Goal: Task Accomplishment & Management: Complete application form

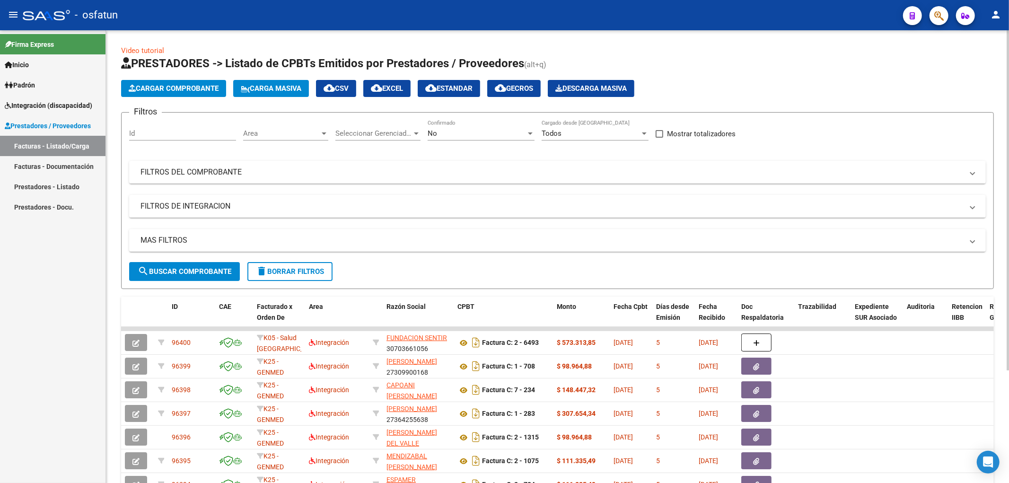
click at [192, 92] on span "Cargar Comprobante" at bounding box center [174, 88] width 90 height 9
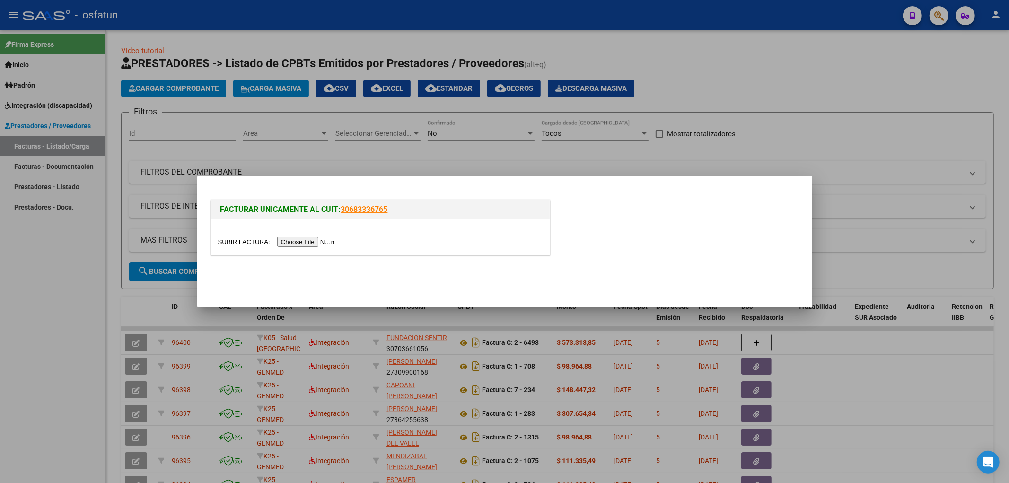
click at [325, 244] on input "file" at bounding box center [278, 242] width 120 height 10
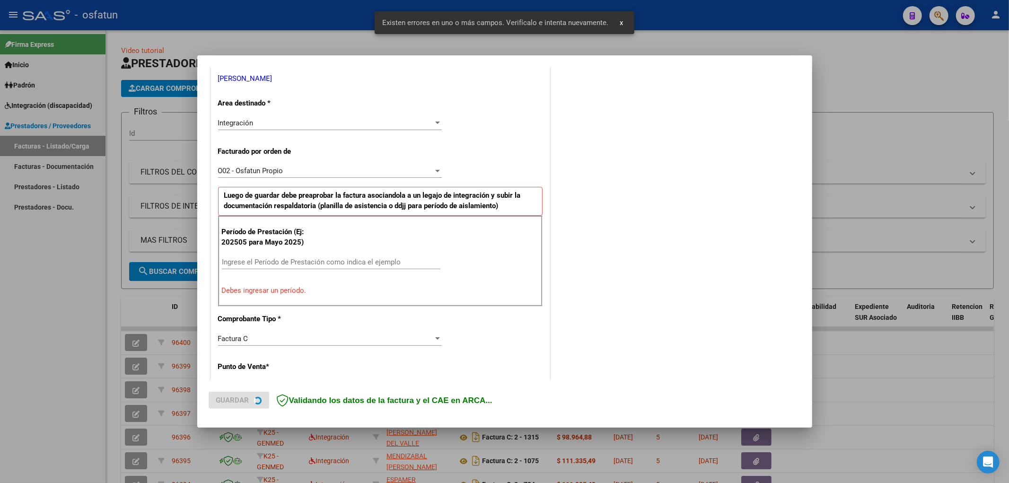
scroll to position [202, 0]
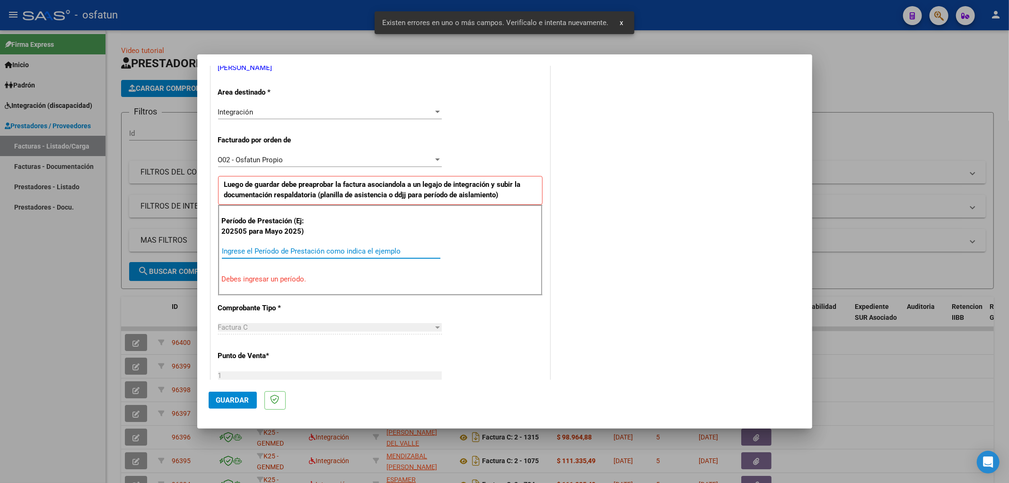
click at [305, 249] on input "Ingrese el Período de Prestación como indica el ejemplo" at bounding box center [331, 251] width 219 height 9
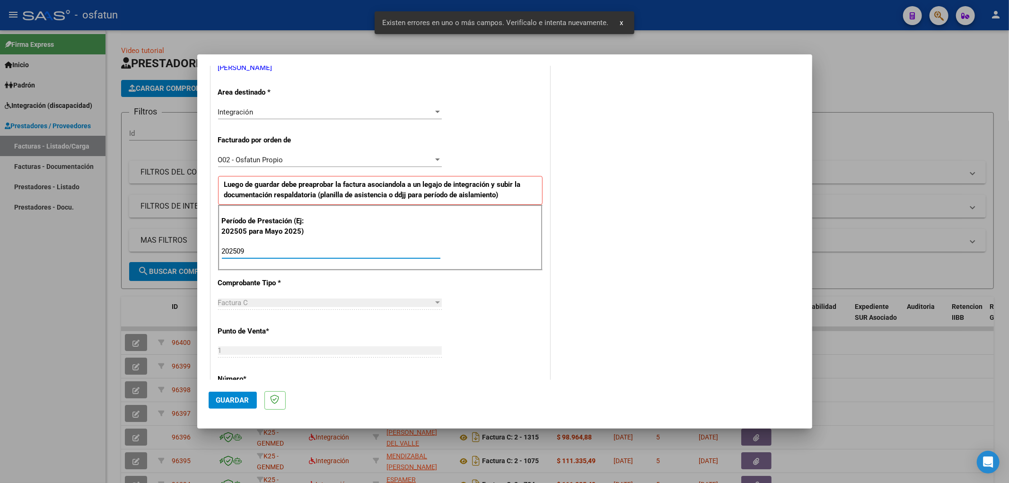
type input "202509"
click at [244, 400] on span "Guardar" at bounding box center [232, 400] width 33 height 9
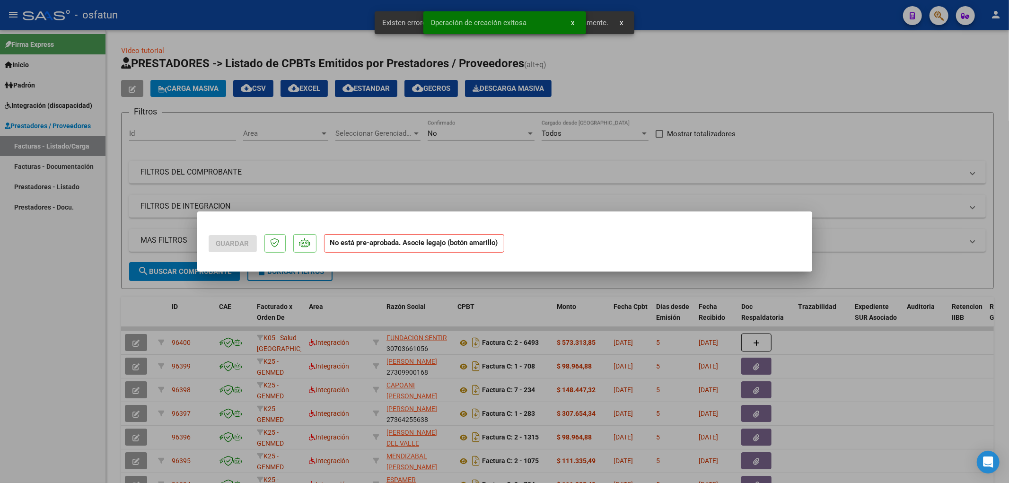
scroll to position [0, 0]
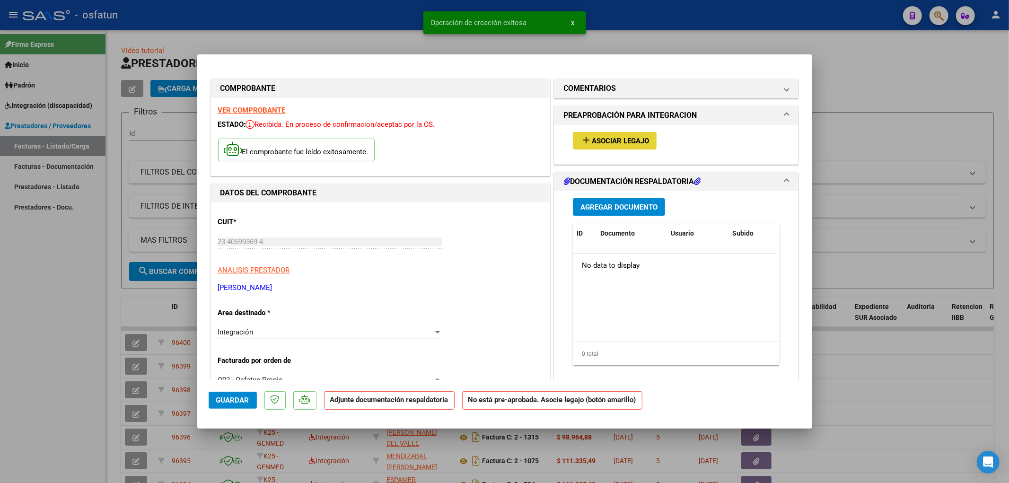
click at [640, 140] on span "Asociar Legajo" at bounding box center [620, 141] width 57 height 9
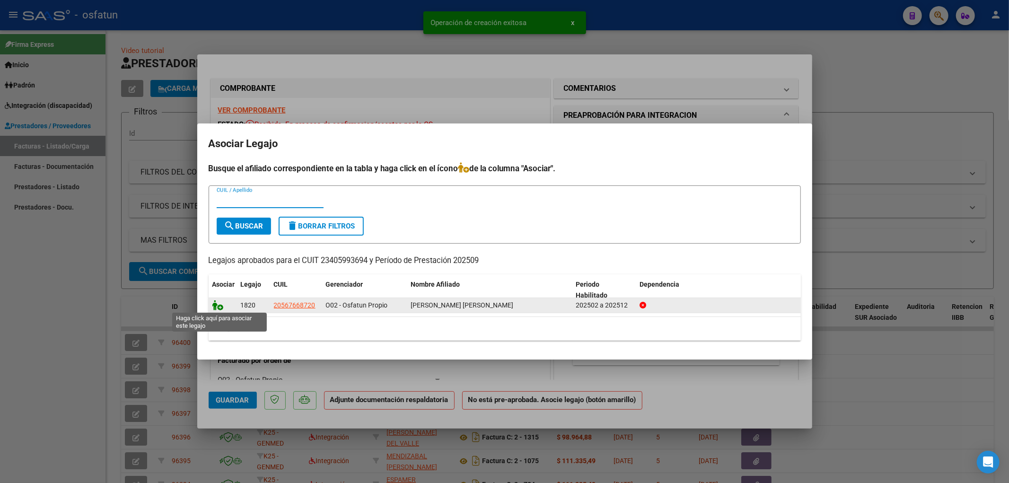
click at [215, 303] on icon at bounding box center [217, 305] width 11 height 10
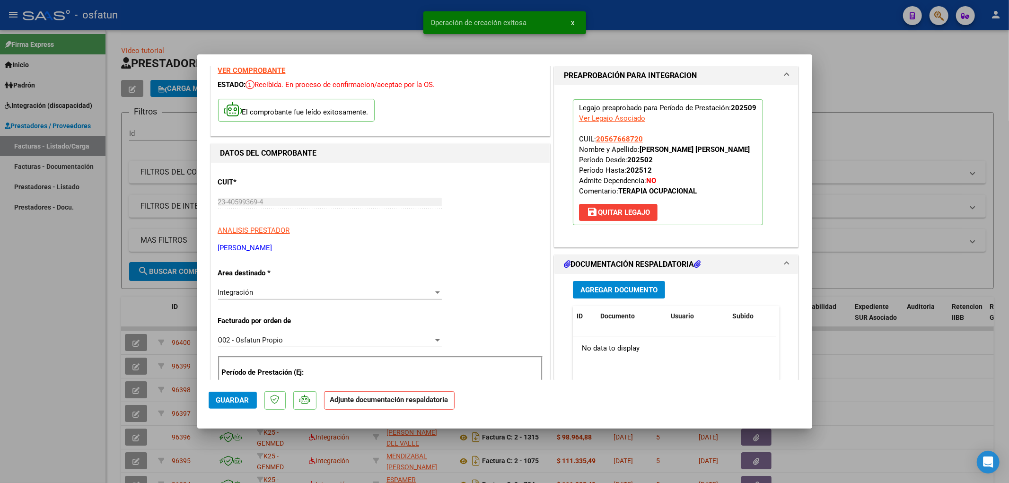
scroll to position [105, 0]
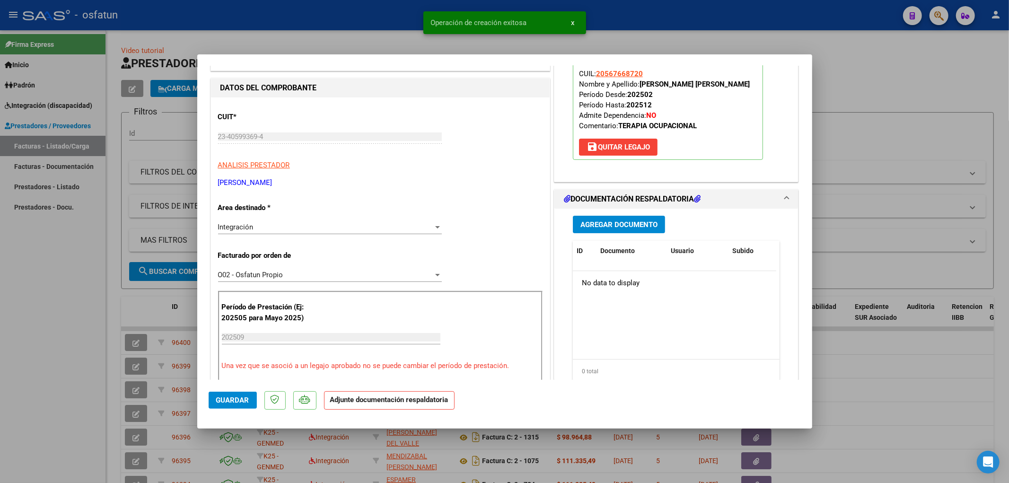
click at [633, 225] on span "Agregar Documento" at bounding box center [618, 224] width 77 height 9
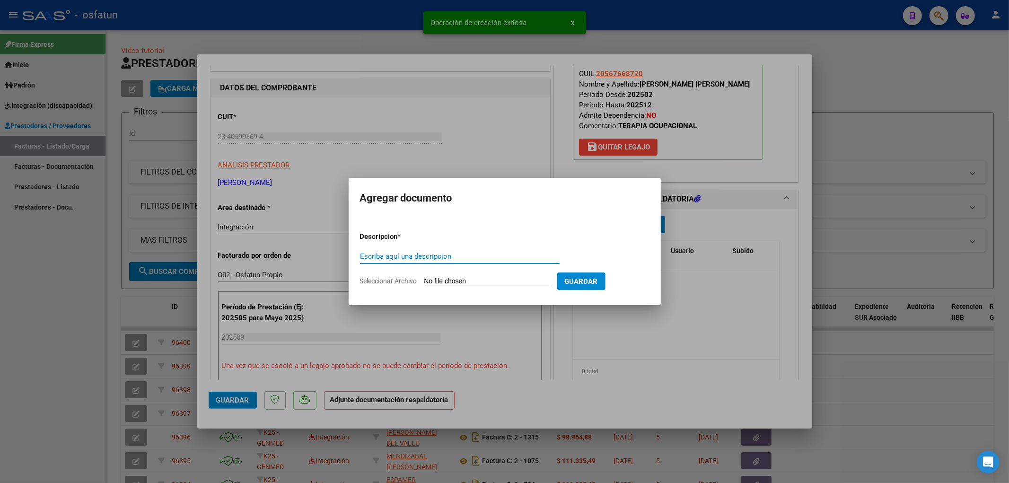
type input "a"
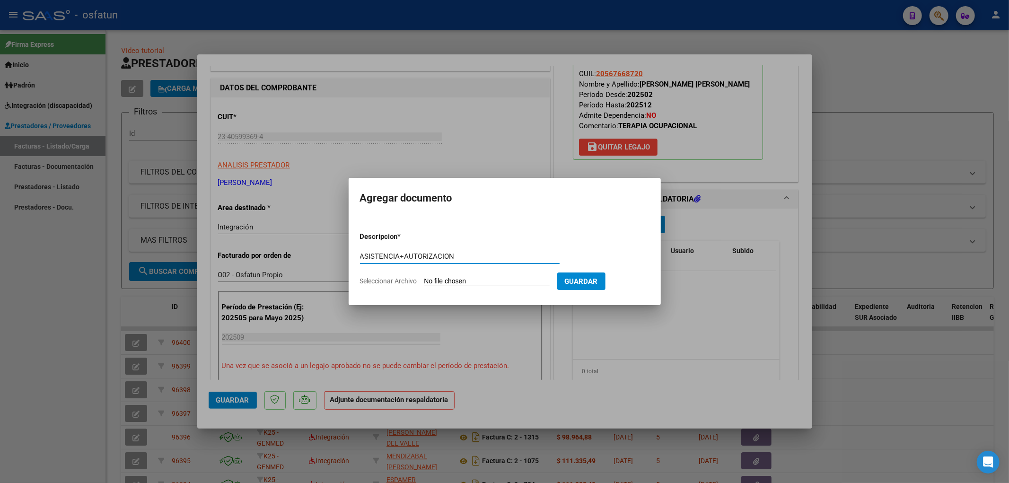
type input "ASISTENCIA+AUTORIZACION"
click at [517, 284] on input "Seleccionar Archivo" at bounding box center [486, 281] width 125 height 9
type input "C:\fakepath\ASIST TO.pdf"
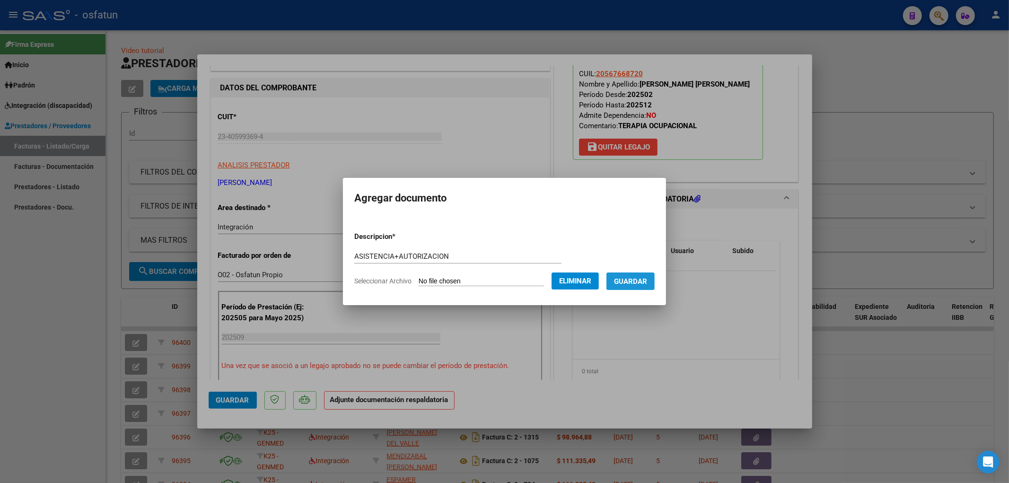
click at [647, 280] on span "Guardar" at bounding box center [630, 281] width 33 height 9
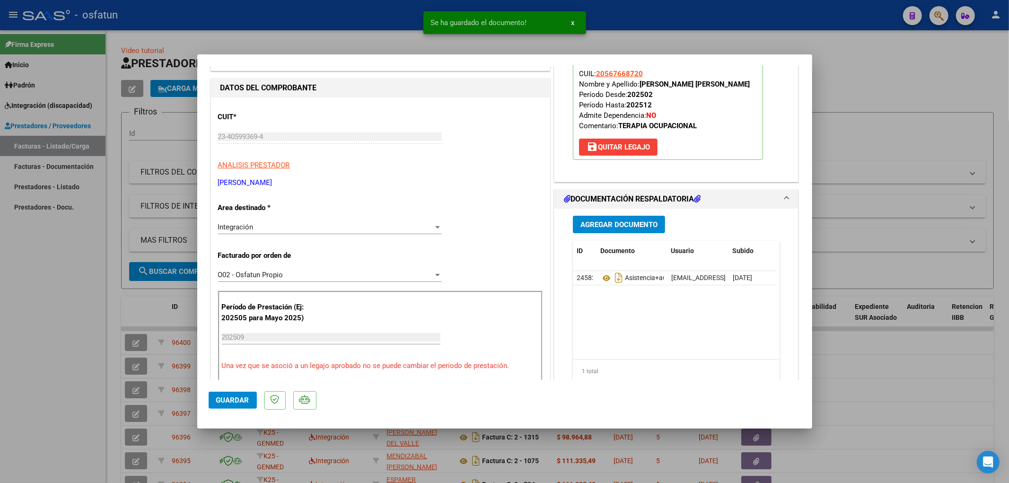
click at [240, 389] on mat-dialog-actions "Guardar" at bounding box center [505, 398] width 592 height 37
click at [243, 398] on span "Guardar" at bounding box center [232, 400] width 33 height 9
click at [966, 140] on div at bounding box center [504, 241] width 1009 height 483
type input "$ 0,00"
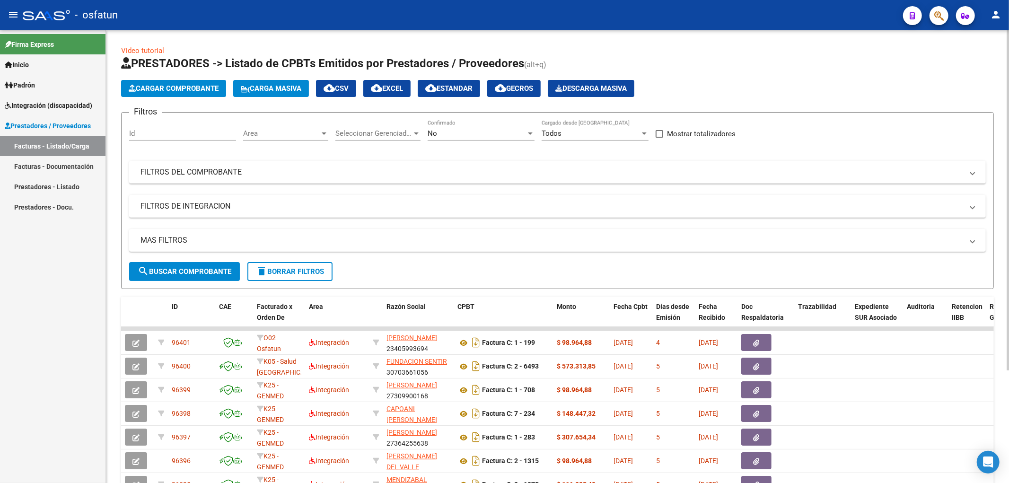
click at [194, 88] on span "Cargar Comprobante" at bounding box center [174, 88] width 90 height 9
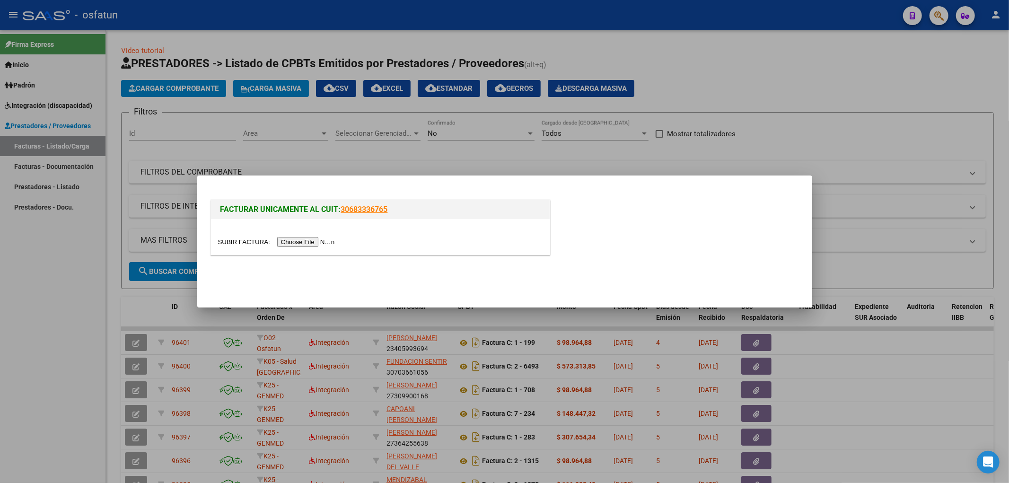
click at [303, 242] on input "file" at bounding box center [278, 242] width 120 height 10
click at [318, 241] on input "file" at bounding box center [278, 242] width 120 height 10
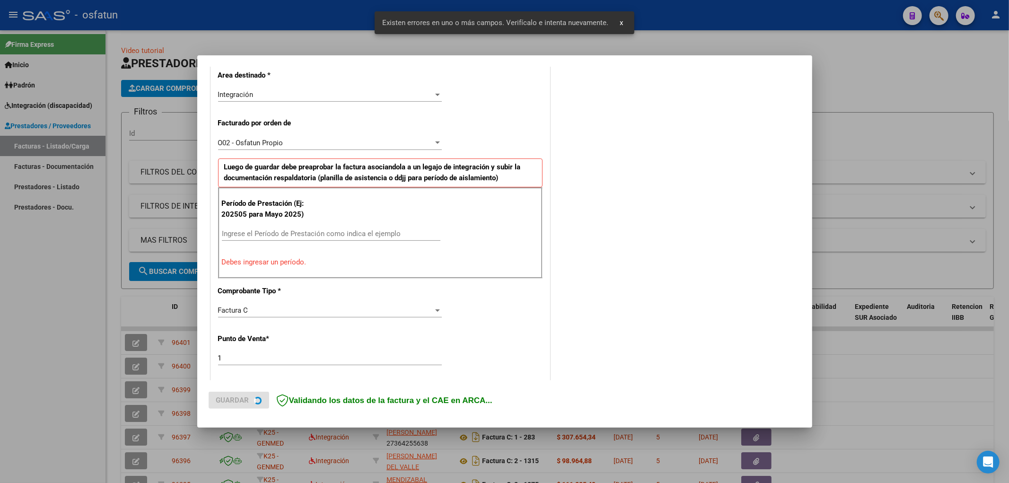
scroll to position [220, 0]
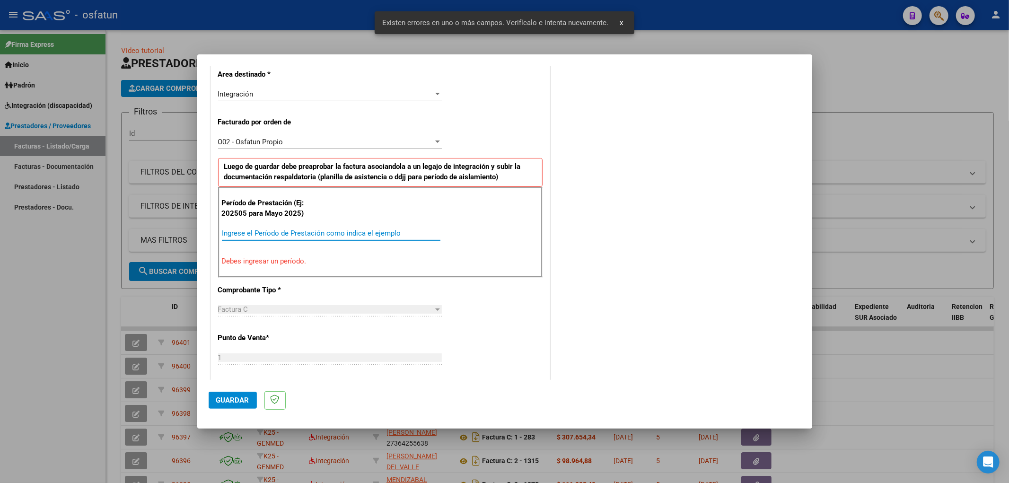
click at [299, 229] on input "Ingrese el Período de Prestación como indica el ejemplo" at bounding box center [331, 233] width 219 height 9
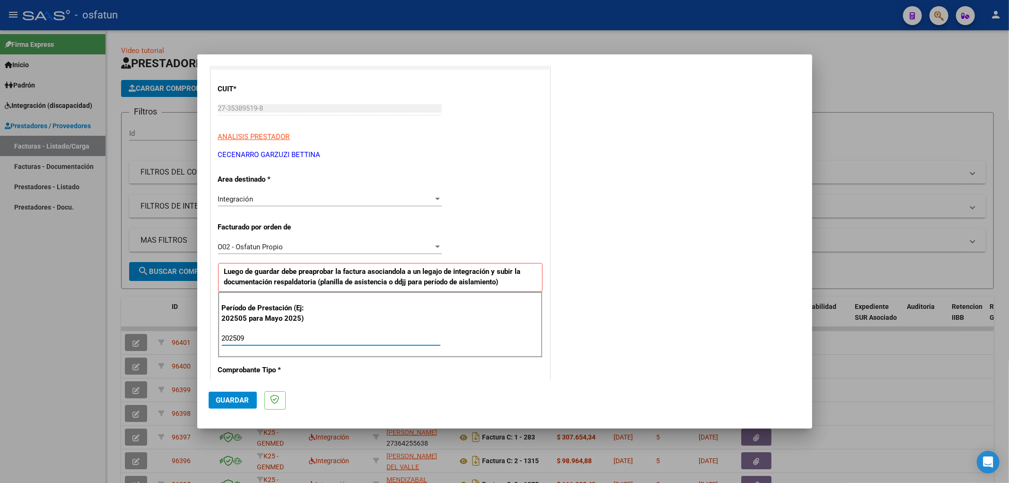
scroll to position [167, 0]
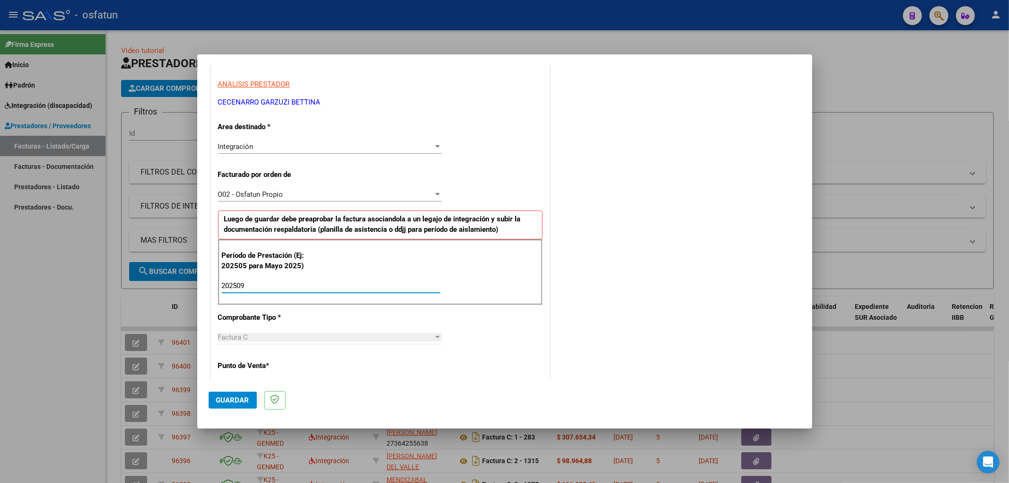
type input "202509"
click at [241, 402] on span "Guardar" at bounding box center [232, 400] width 33 height 9
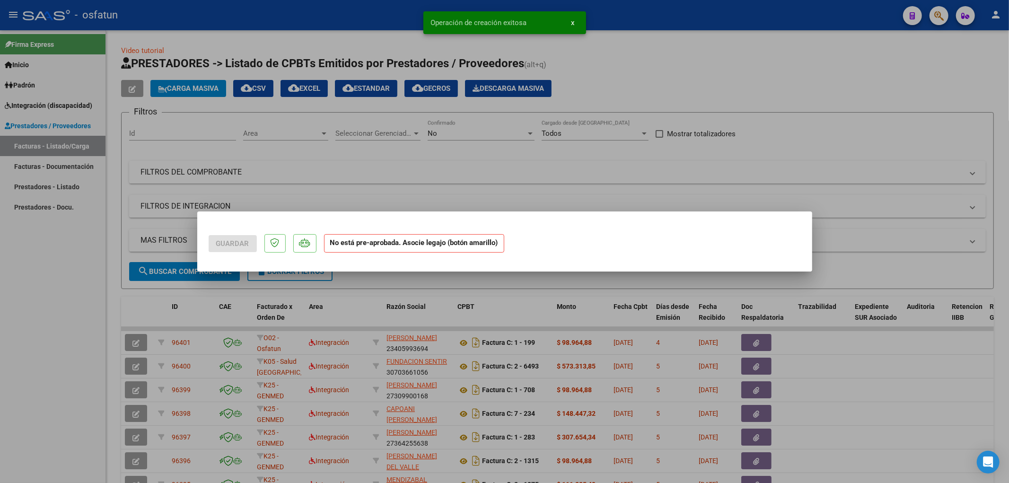
scroll to position [0, 0]
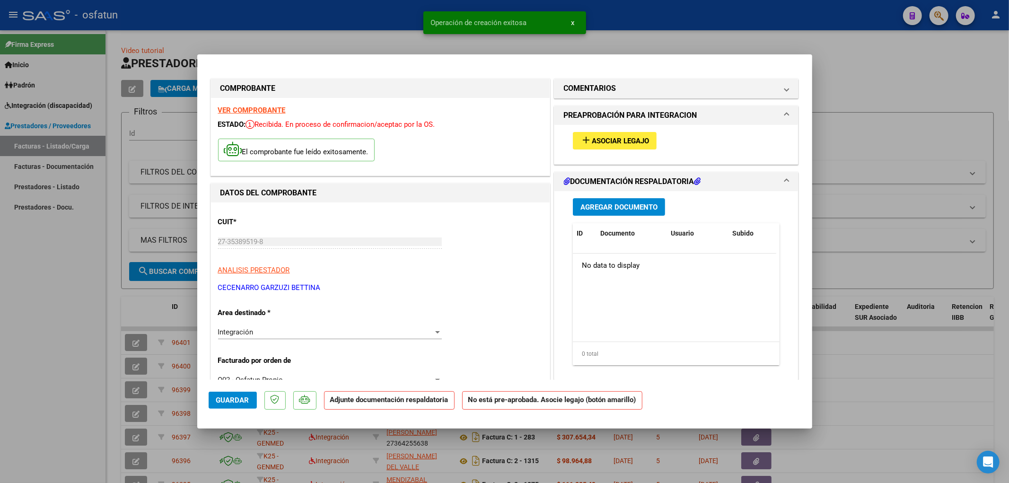
click at [642, 143] on span "Asociar Legajo" at bounding box center [620, 141] width 57 height 9
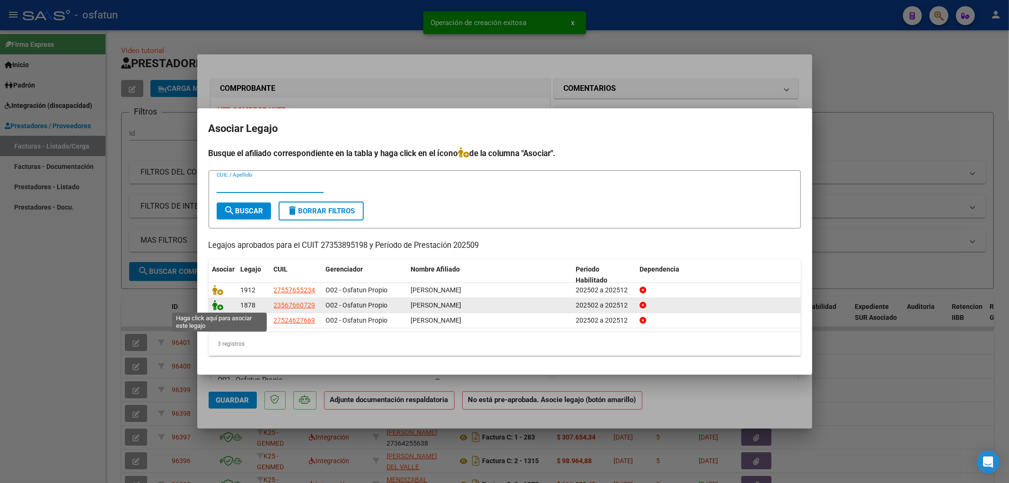
click at [218, 304] on icon at bounding box center [217, 305] width 11 height 10
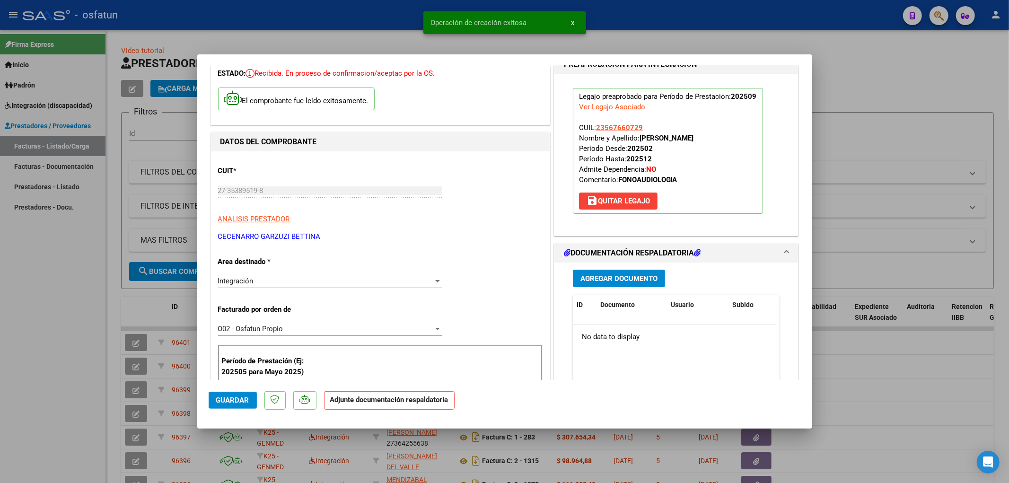
scroll to position [157, 0]
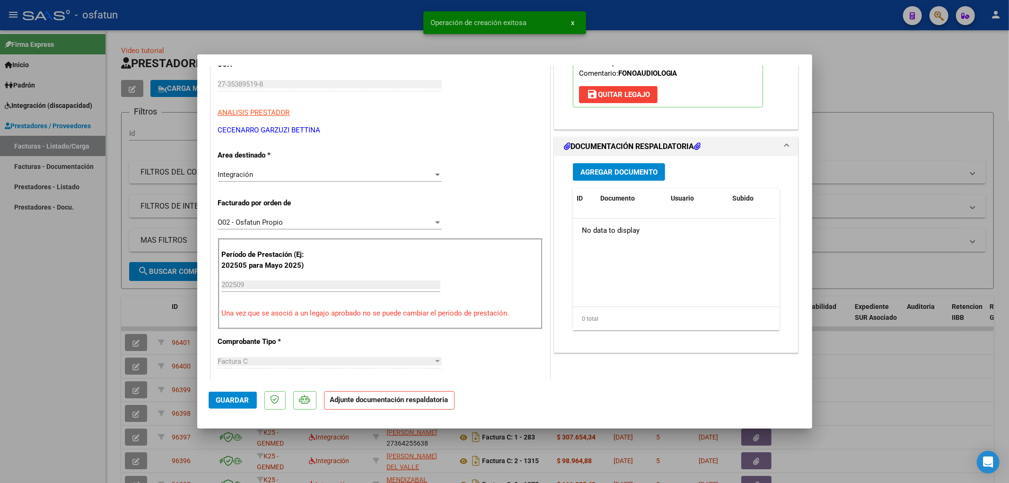
click at [623, 171] on span "Agregar Documento" at bounding box center [618, 172] width 77 height 9
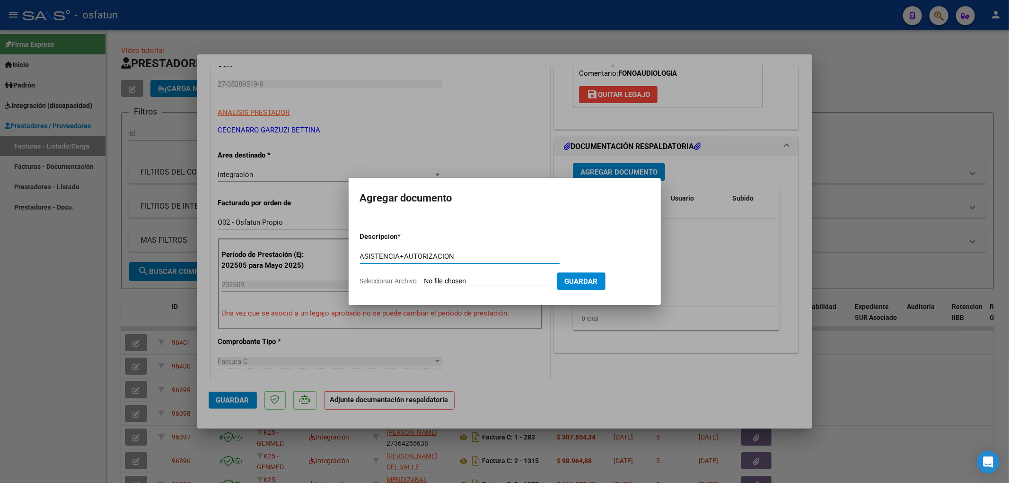
type input "ASISTENCIA+AUTORIZACION"
click at [468, 285] on input "Seleccionar Archivo" at bounding box center [486, 281] width 125 height 9
type input "C:\fakepath\ASIST FONO.pdf"
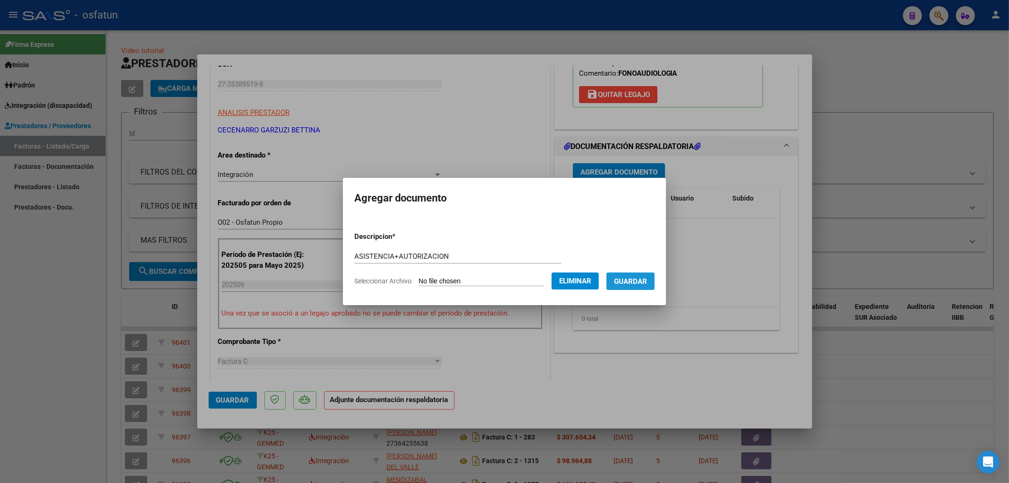
click at [647, 283] on span "Guardar" at bounding box center [630, 281] width 33 height 9
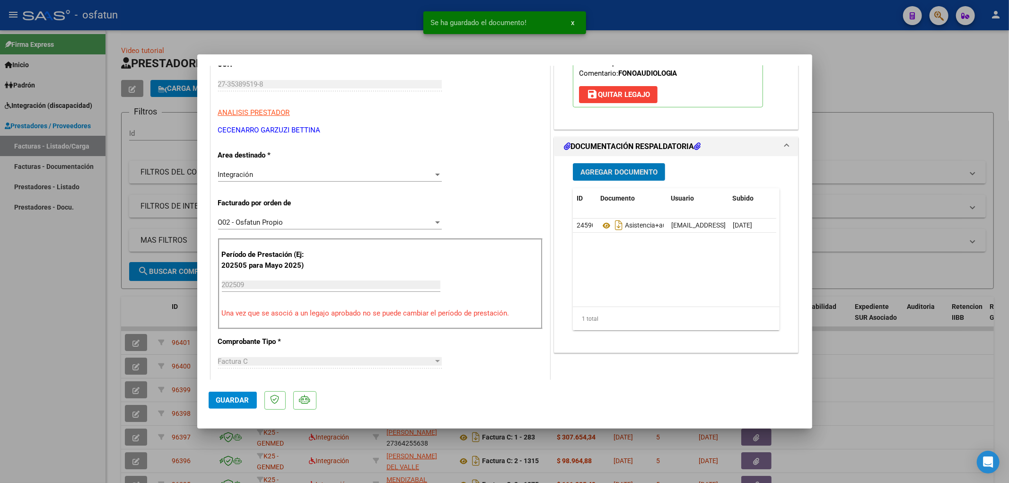
click at [248, 395] on button "Guardar" at bounding box center [233, 400] width 48 height 17
click at [230, 399] on span "Guardar" at bounding box center [232, 400] width 33 height 9
click at [928, 190] on div at bounding box center [504, 241] width 1009 height 483
type input "$ 0,00"
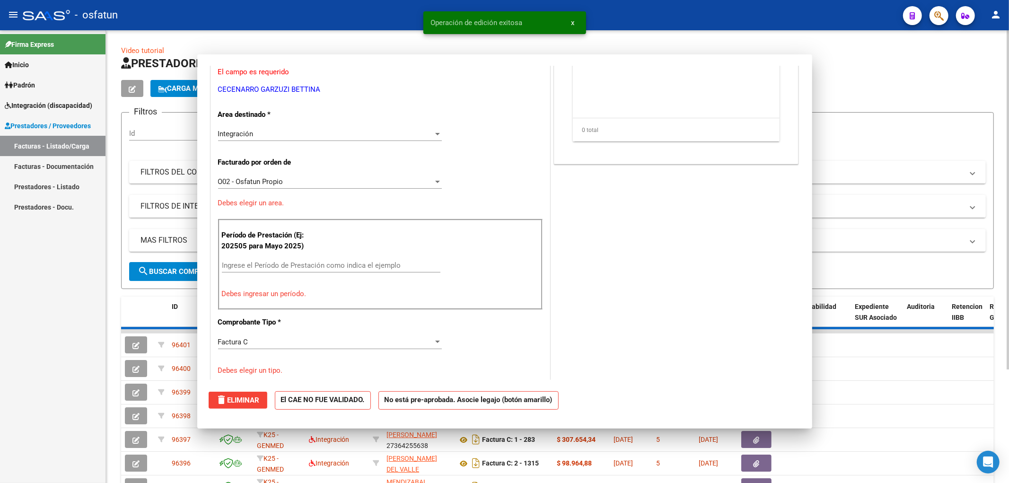
scroll to position [129, 0]
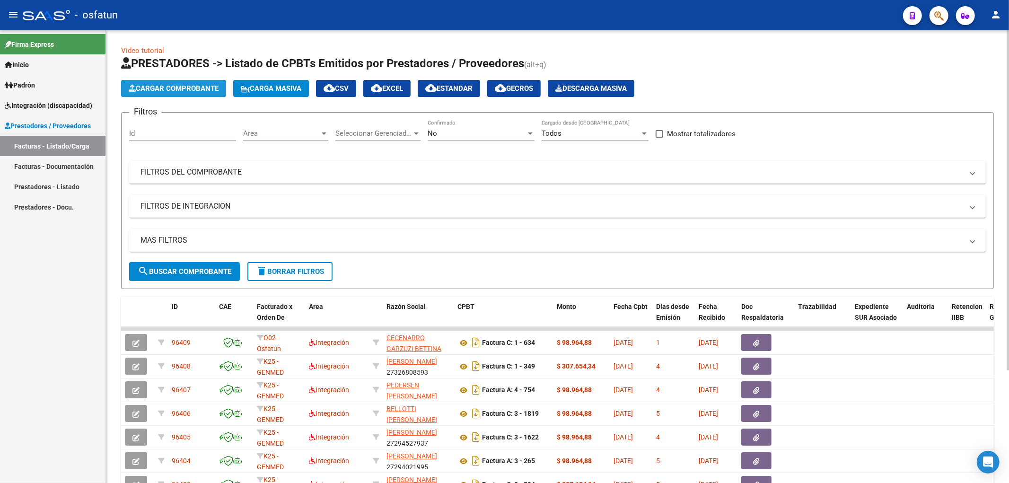
click at [164, 95] on button "Cargar Comprobante" at bounding box center [173, 88] width 105 height 17
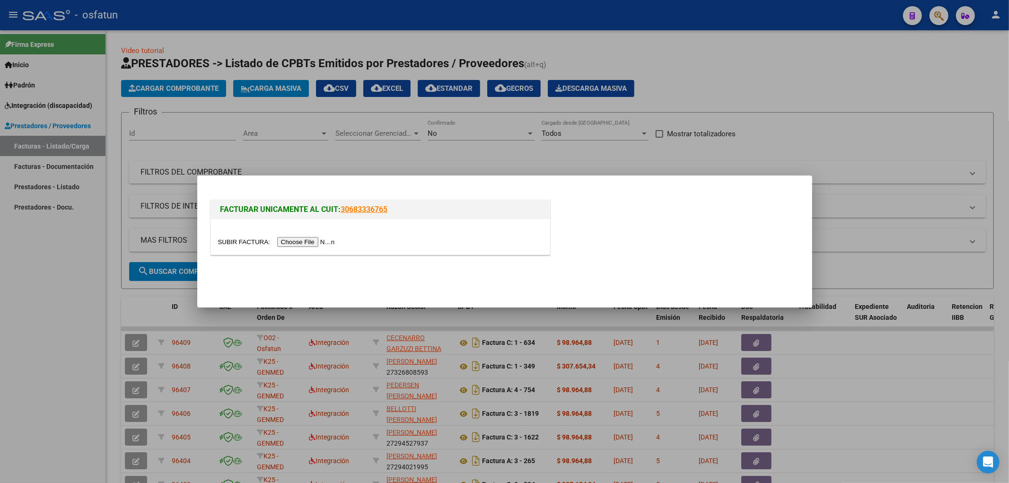
click at [314, 242] on input "file" at bounding box center [278, 242] width 120 height 10
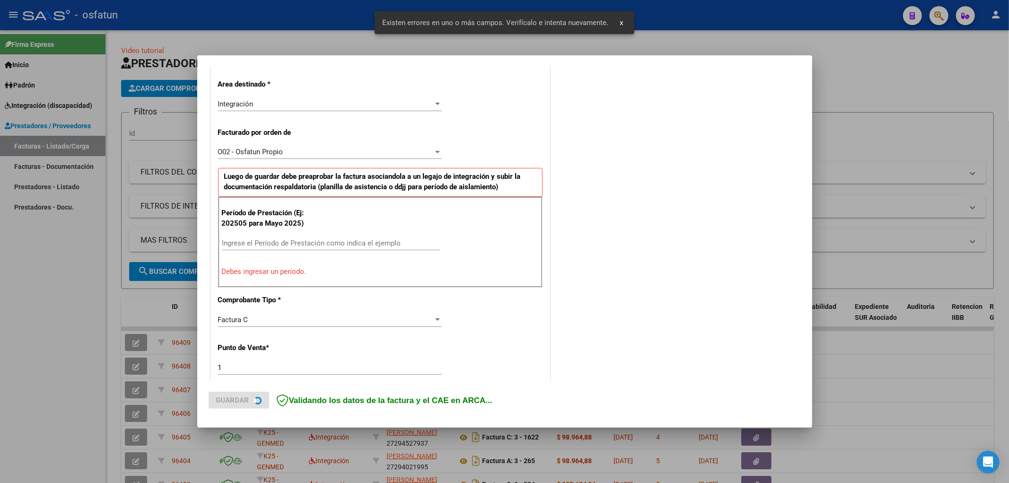
scroll to position [220, 0]
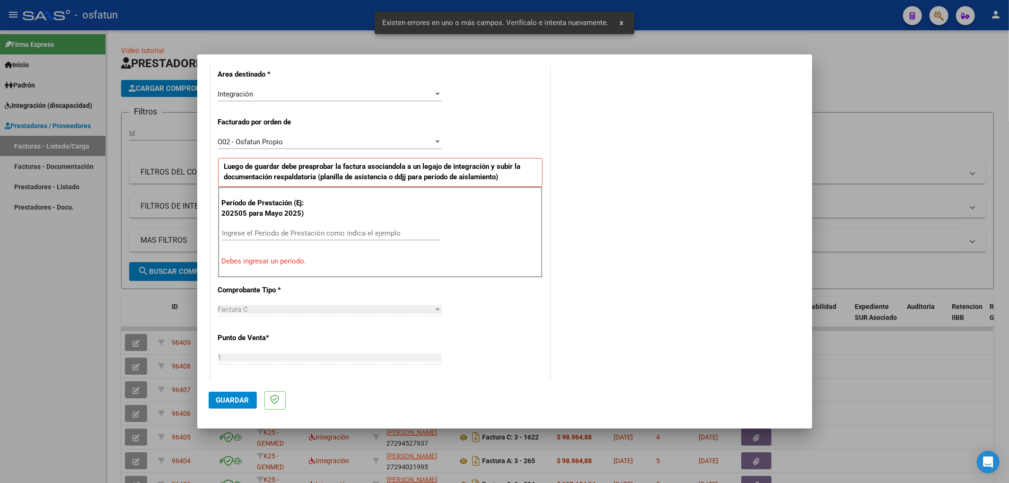
click at [305, 230] on input "Ingrese el Período de Prestación como indica el ejemplo" at bounding box center [331, 233] width 219 height 9
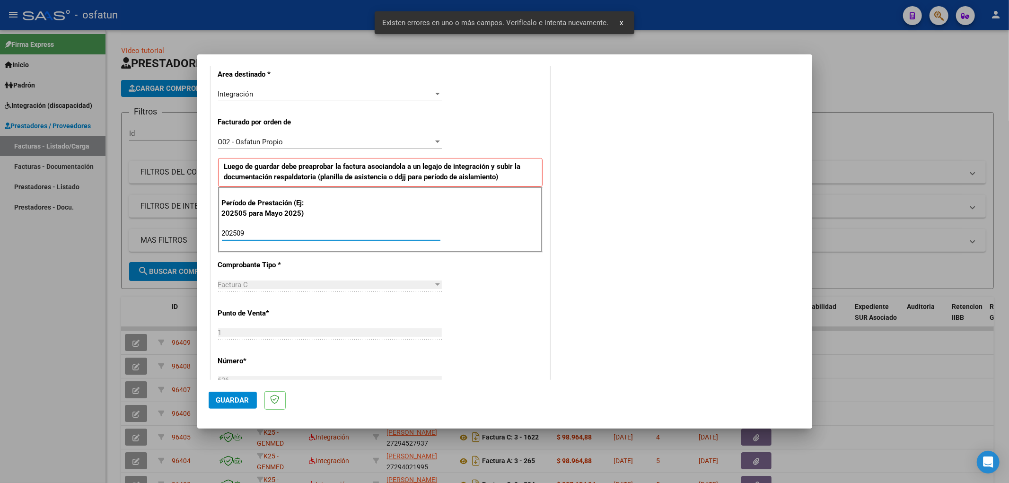
type input "202509"
click at [228, 393] on button "Guardar" at bounding box center [233, 400] width 48 height 17
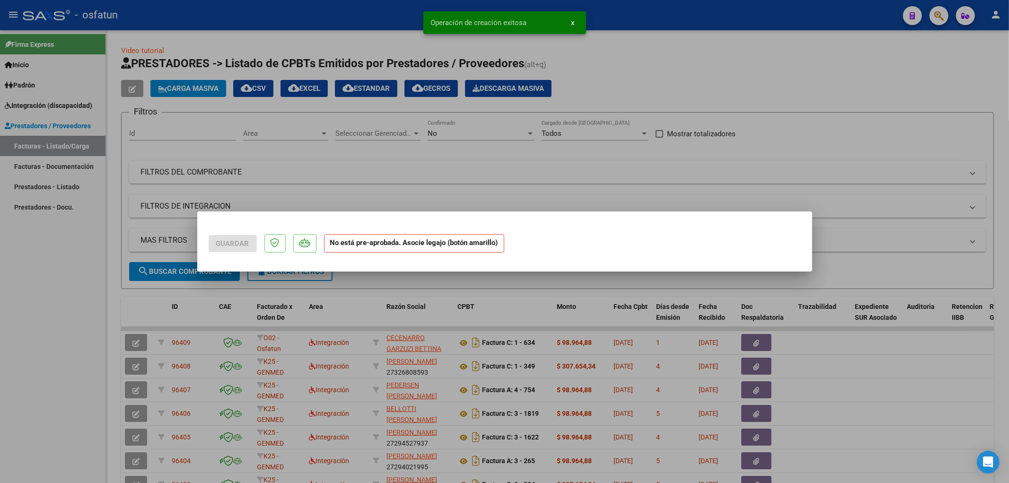
scroll to position [0, 0]
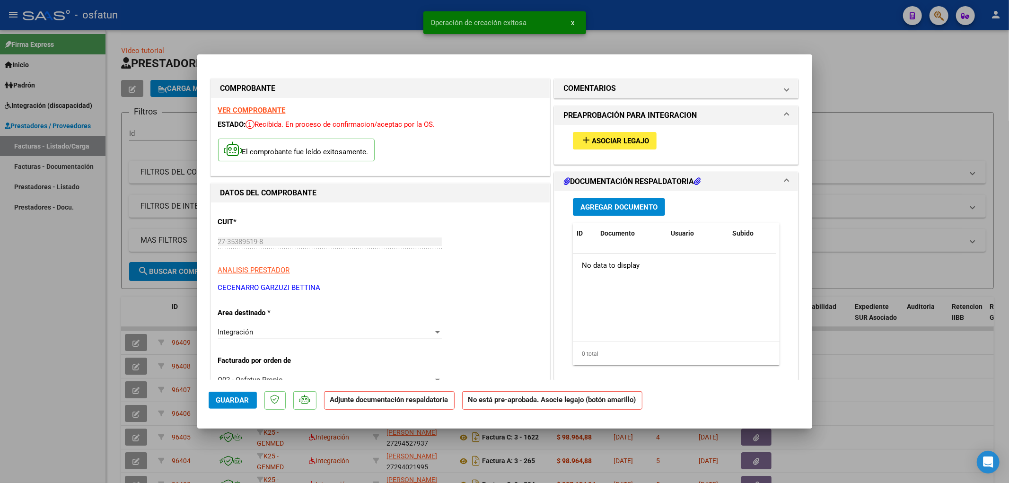
click at [647, 140] on button "add Asociar Legajo" at bounding box center [615, 140] width 84 height 17
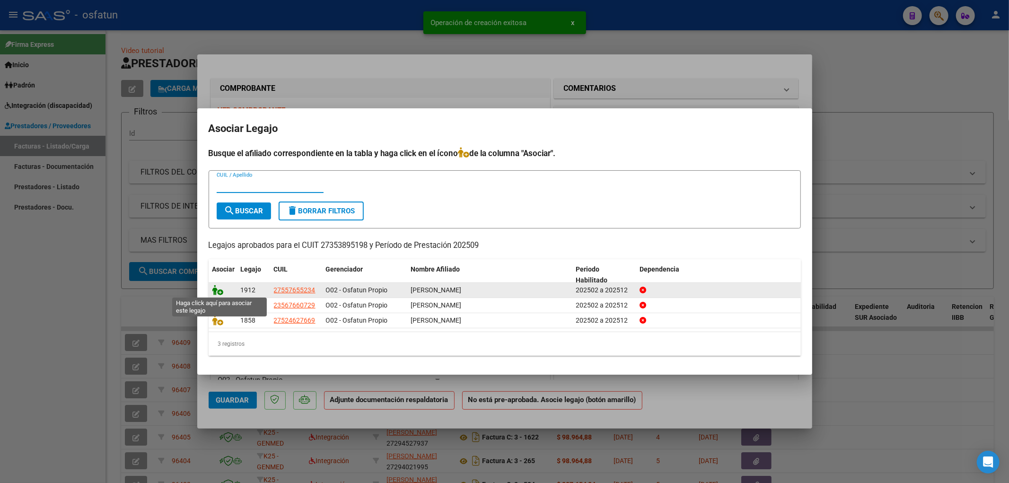
click at [221, 287] on icon at bounding box center [217, 290] width 11 height 10
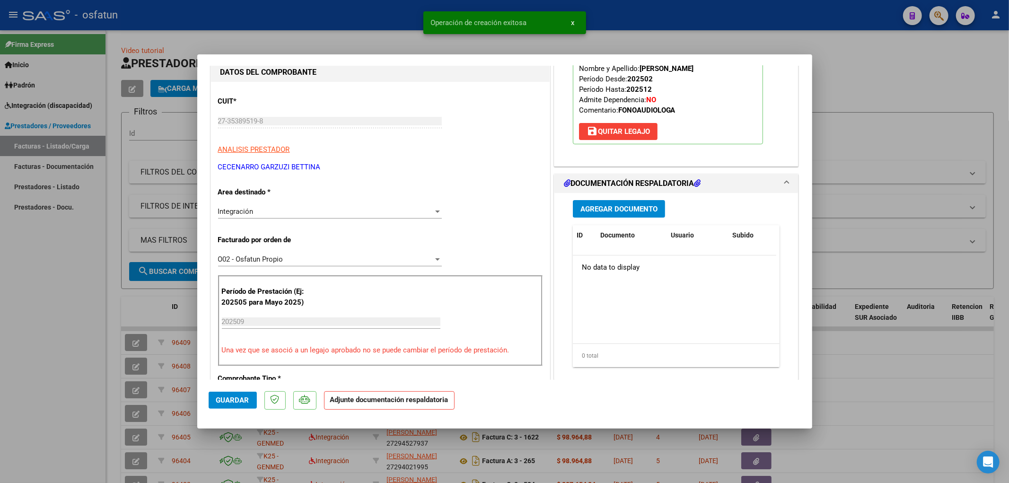
scroll to position [157, 0]
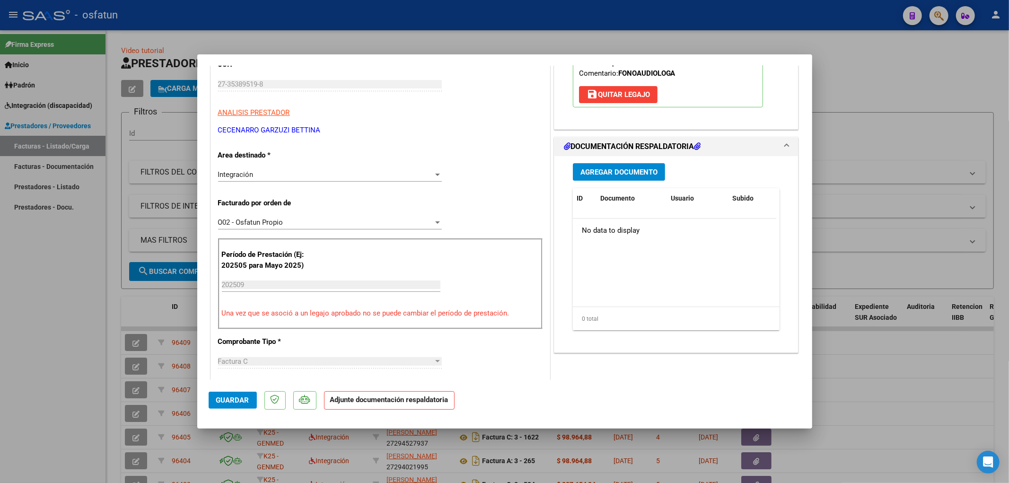
click at [598, 180] on button "Agregar Documento" at bounding box center [619, 171] width 92 height 17
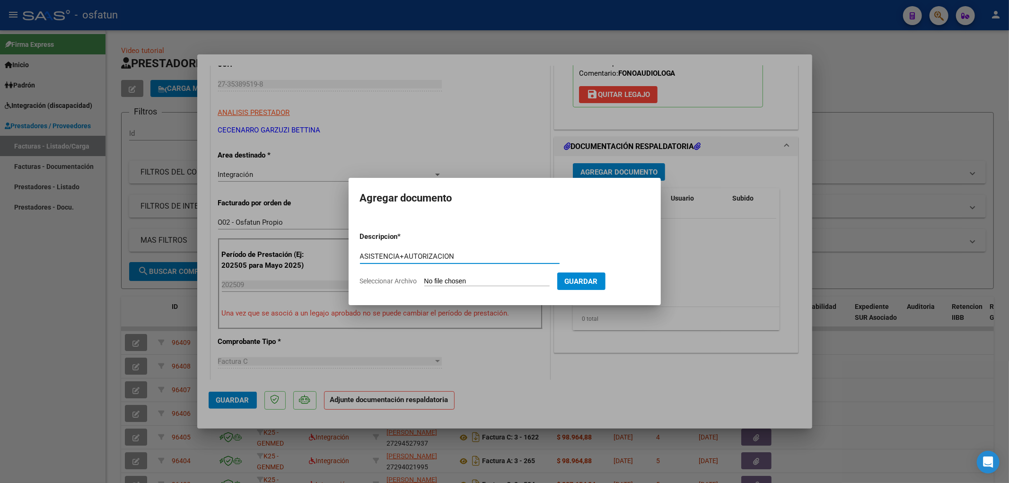
type input "ASISTENCIA+AUTORIZACION"
click at [475, 281] on input "Seleccionar Archivo" at bounding box center [486, 281] width 125 height 9
type input "C:\fakepath\ASIST.pdf"
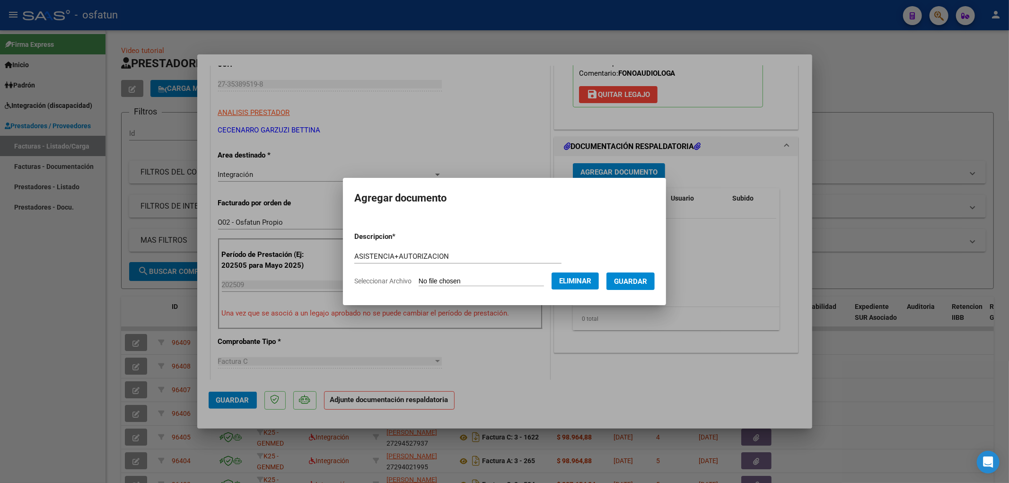
click at [645, 287] on button "Guardar" at bounding box center [630, 280] width 48 height 17
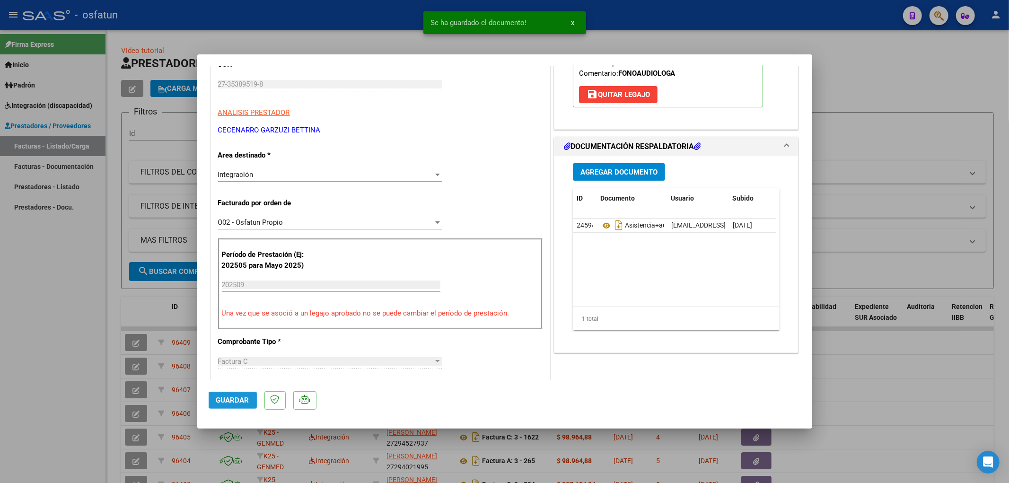
click at [243, 406] on button "Guardar" at bounding box center [233, 400] width 48 height 17
click at [229, 398] on span "Guardar" at bounding box center [232, 400] width 33 height 9
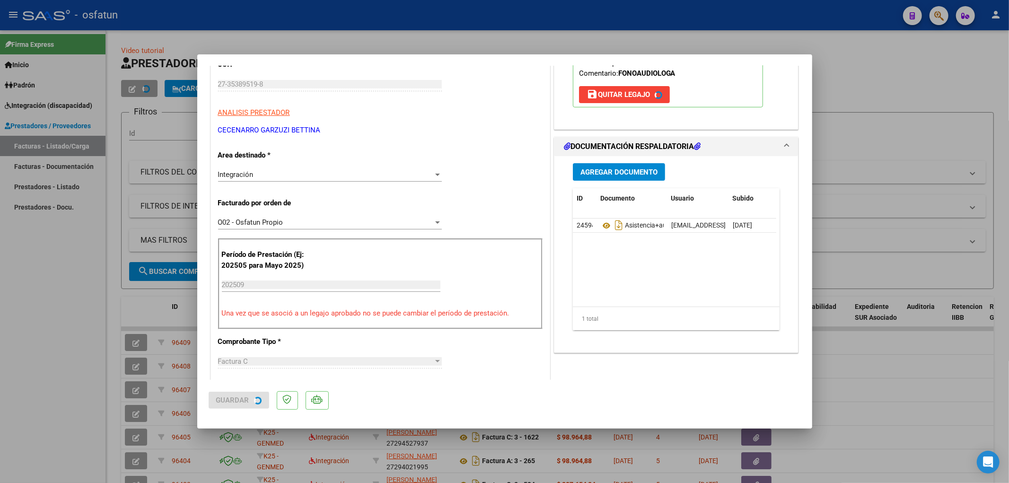
click at [861, 145] on div at bounding box center [504, 241] width 1009 height 483
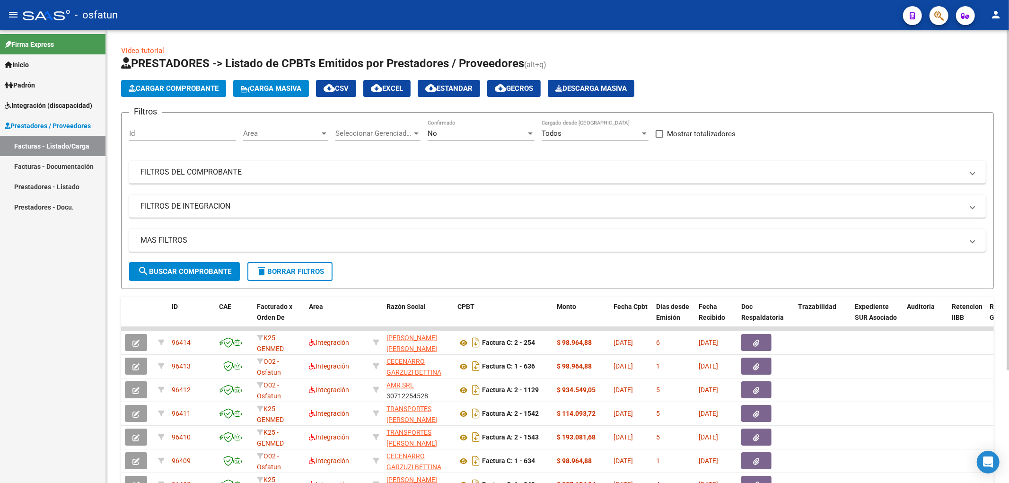
click at [168, 95] on button "Cargar Comprobante" at bounding box center [173, 88] width 105 height 17
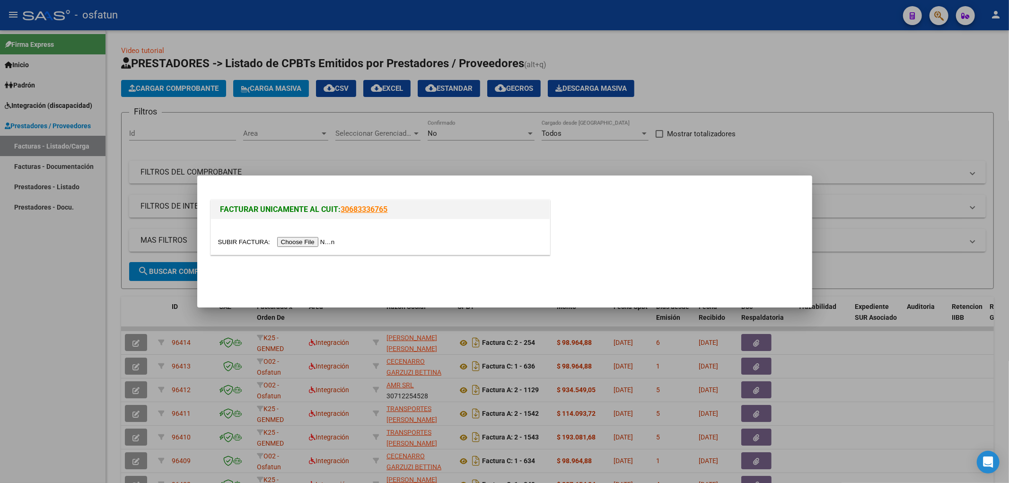
click at [290, 242] on input "file" at bounding box center [278, 242] width 120 height 10
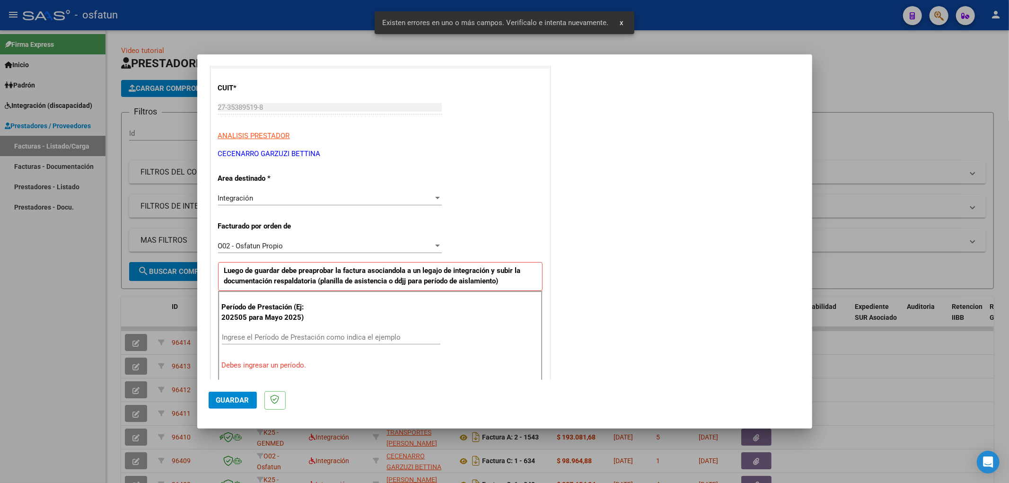
scroll to position [115, 0]
click at [270, 195] on div "Integración" at bounding box center [325, 199] width 215 height 9
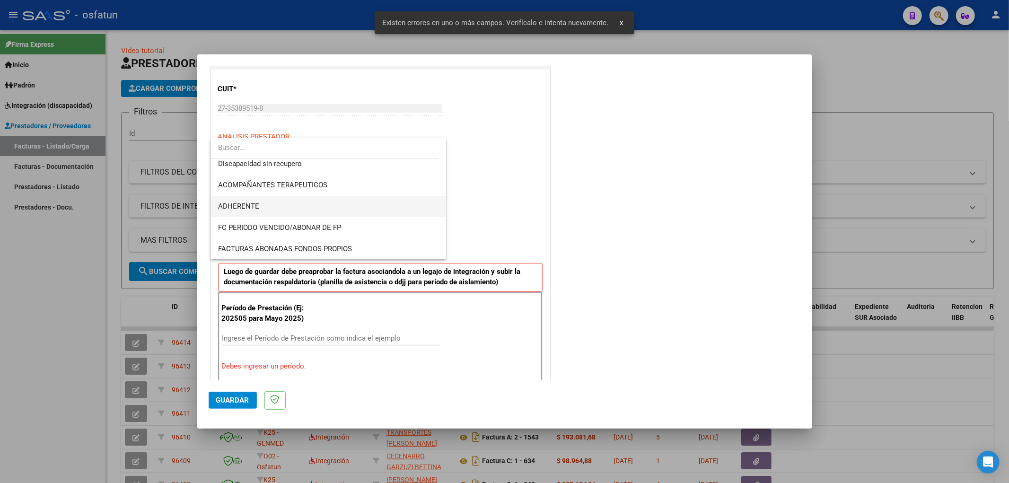
click at [261, 202] on span "ADHERENTE" at bounding box center [328, 206] width 221 height 21
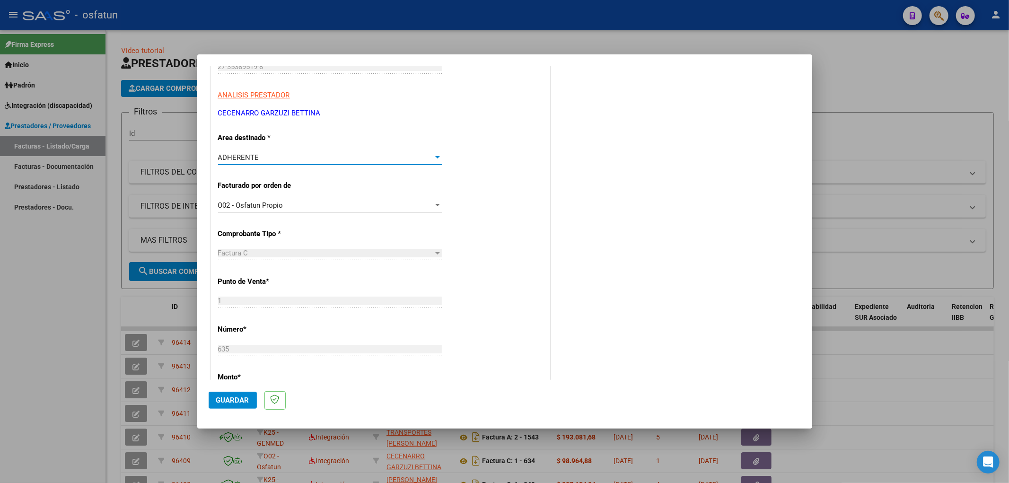
scroll to position [0, 0]
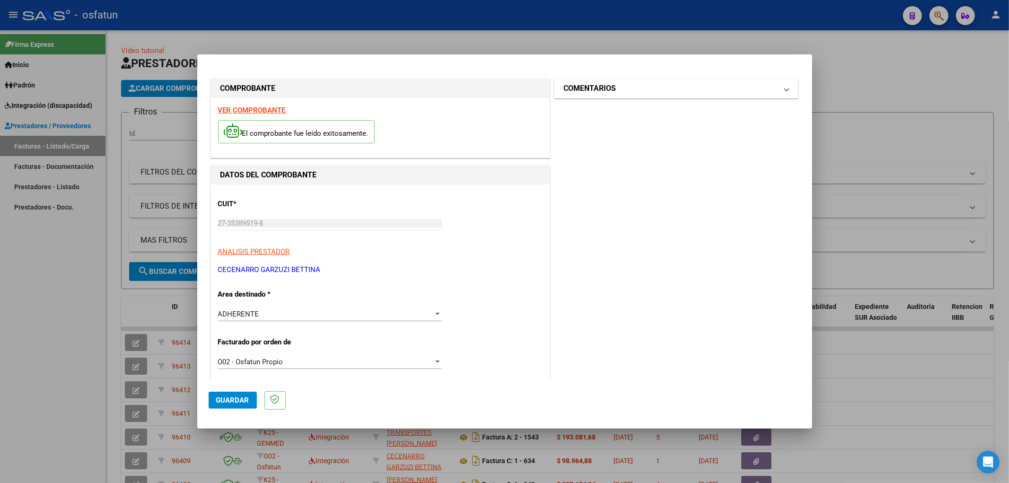
click at [651, 92] on mat-panel-title "COMENTARIOS" at bounding box center [671, 88] width 214 height 11
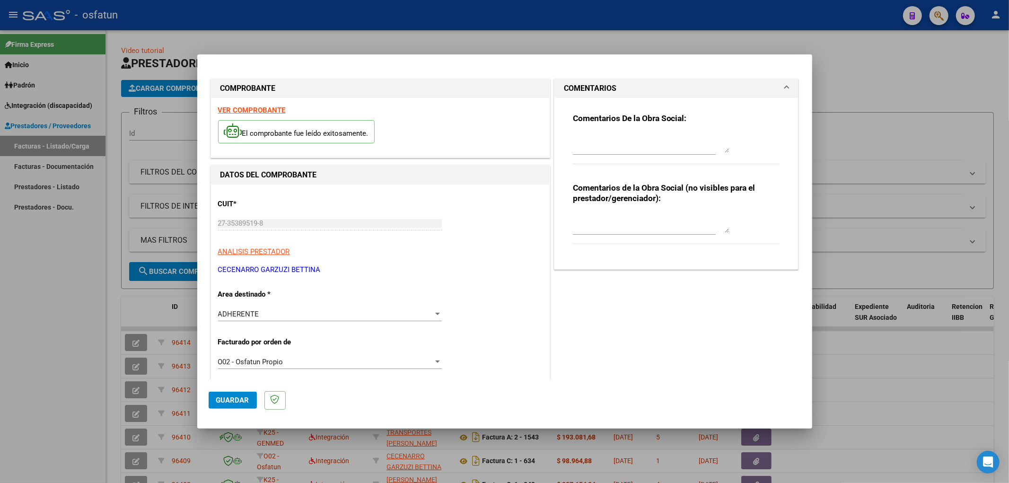
click at [651, 230] on textarea at bounding box center [651, 223] width 156 height 19
type textarea "a"
type textarea "AF. [PERSON_NAME]"
click at [252, 396] on button "Guardar" at bounding box center [233, 400] width 48 height 17
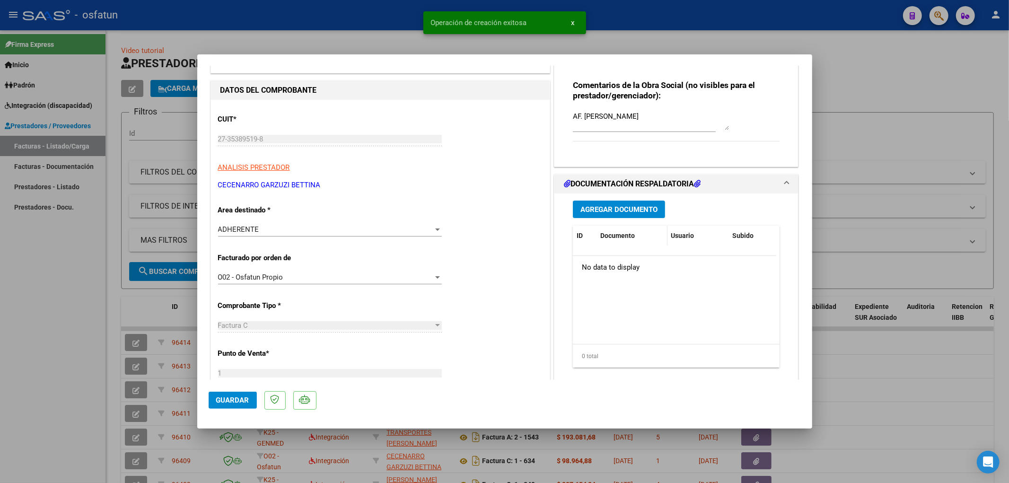
scroll to position [105, 0]
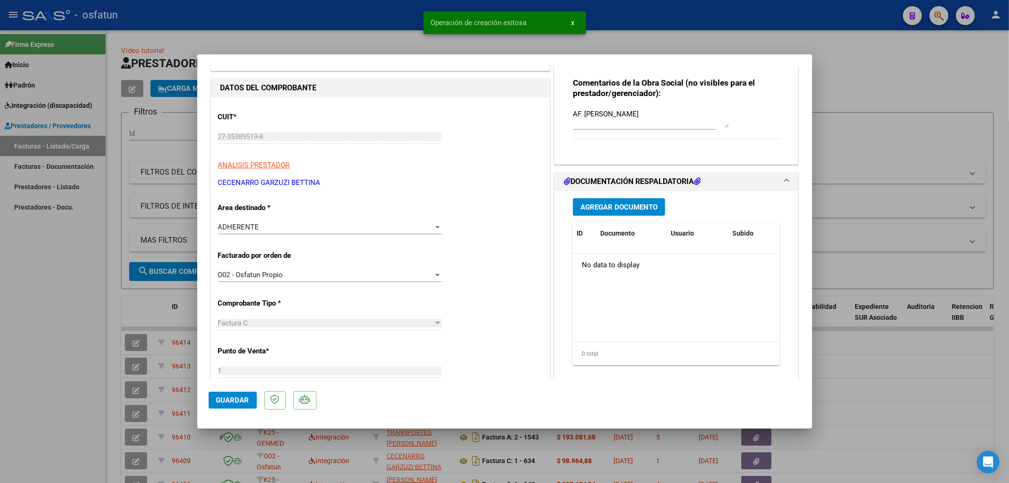
click at [640, 216] on div "Agregar Documento ID Documento Usuario Subido Acción No data to display 0 total…" at bounding box center [676, 285] width 221 height 189
click at [617, 210] on span "Agregar Documento" at bounding box center [618, 207] width 77 height 9
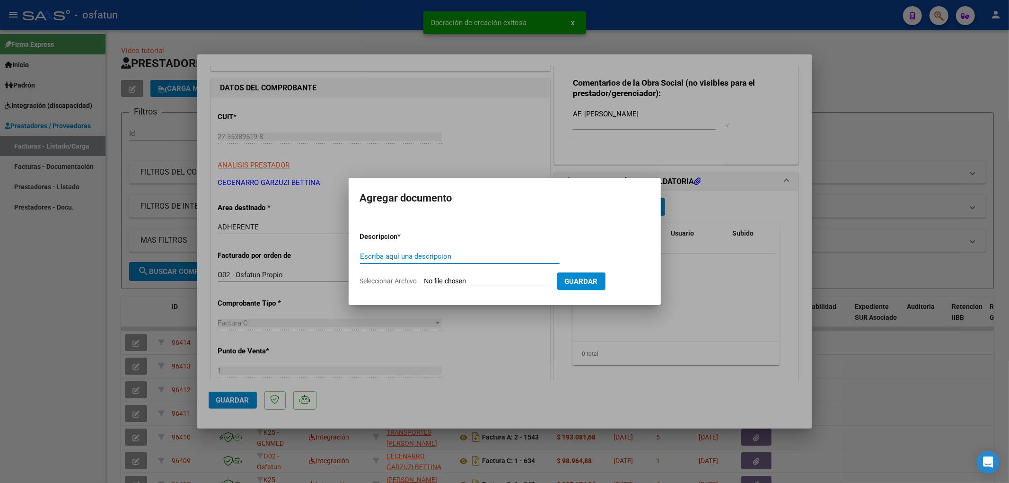
click at [474, 249] on form "Descripcion * Escriba aquí una descripcion Seleccionar Archivo Guardar" at bounding box center [504, 258] width 289 height 69
click at [477, 253] on input "Escriba aquí una descripcion" at bounding box center [460, 256] width 200 height 9
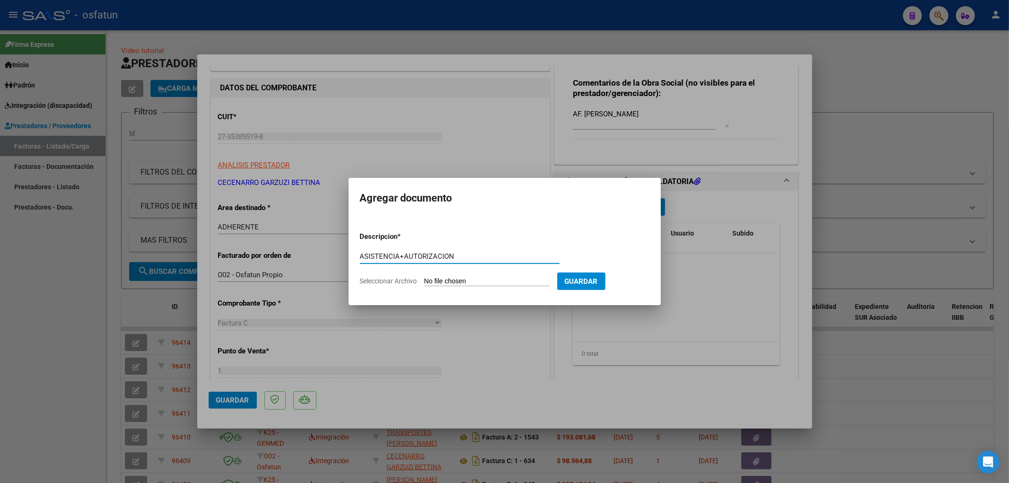
type input "ASISTENCIA+AUTORIZACION"
click at [493, 284] on input "Seleccionar Archivo" at bounding box center [486, 281] width 125 height 9
type input "C:\fakepath\ASIST FONO.pdf"
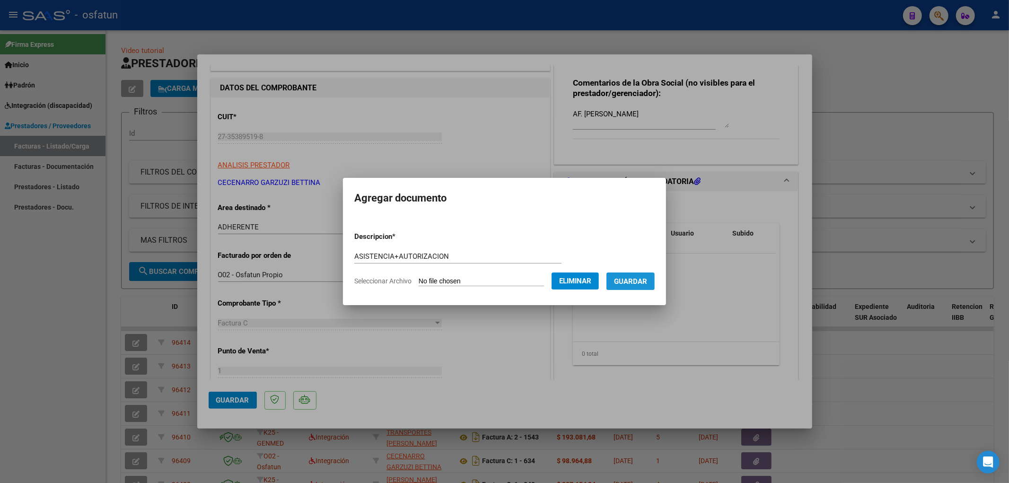
click at [647, 278] on span "Guardar" at bounding box center [630, 281] width 33 height 9
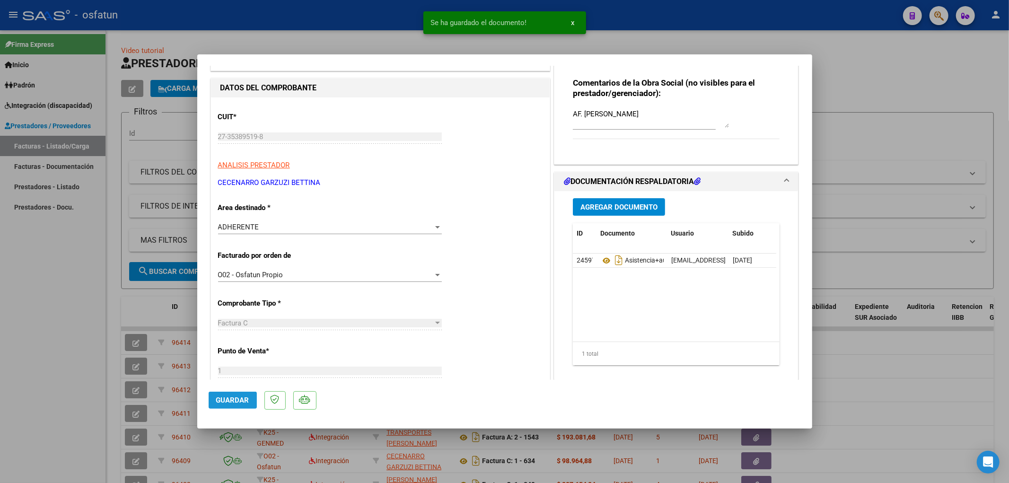
click at [238, 401] on span "Guardar" at bounding box center [232, 400] width 33 height 9
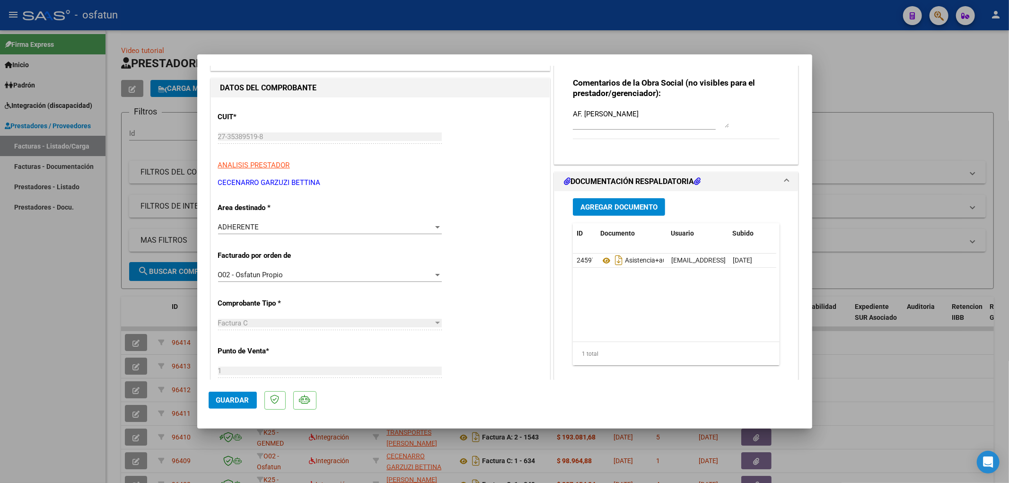
click at [237, 397] on span "Guardar" at bounding box center [232, 400] width 33 height 9
click at [247, 402] on span "Guardar" at bounding box center [232, 400] width 33 height 9
click at [868, 105] on div at bounding box center [504, 241] width 1009 height 483
type input "$ 0,00"
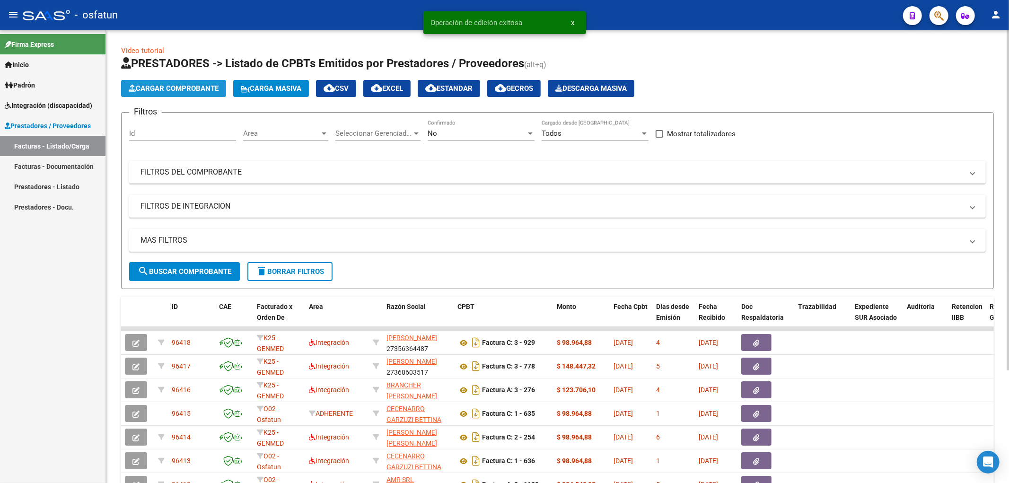
click at [225, 84] on button "Cargar Comprobante" at bounding box center [173, 88] width 105 height 17
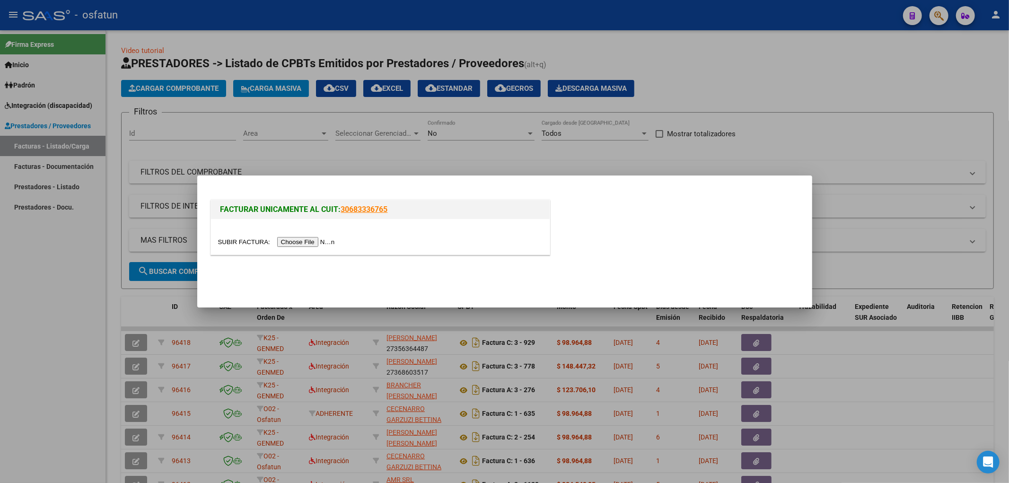
click at [323, 244] on input "file" at bounding box center [278, 242] width 120 height 10
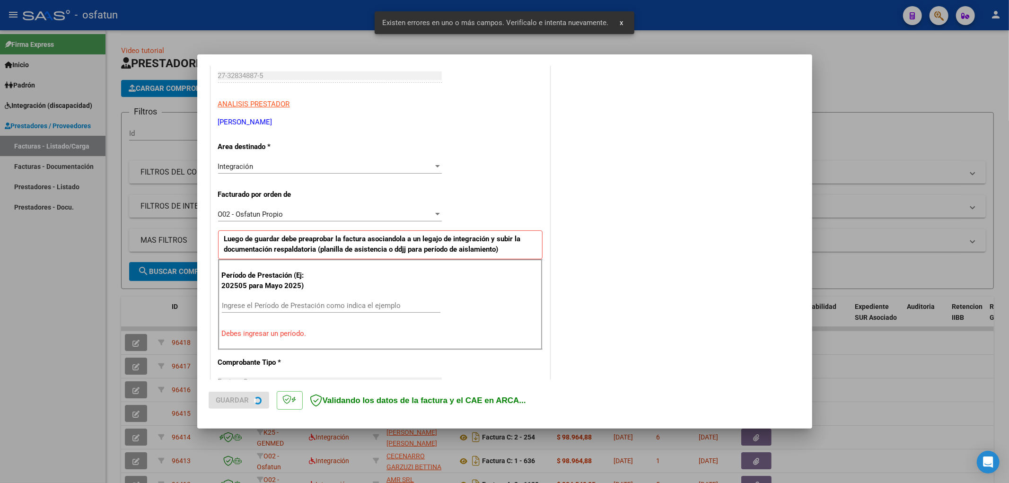
scroll to position [220, 0]
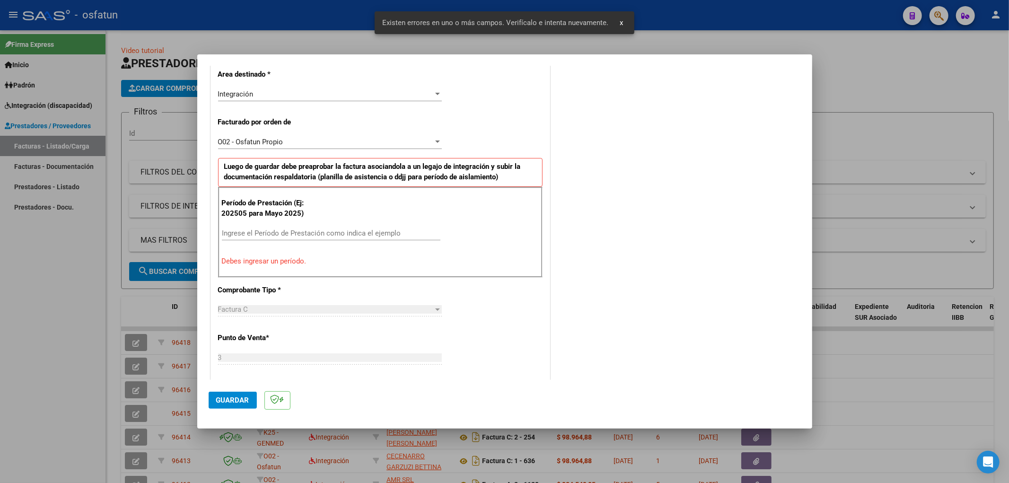
click at [659, 233] on div "COMENTARIOS Comentarios De la Obra Social: Comentarios de la Obra Social (no vi…" at bounding box center [676, 331] width 249 height 948
click at [297, 230] on input "Ingrese el Período de Prestación como indica el ejemplo" at bounding box center [331, 233] width 219 height 9
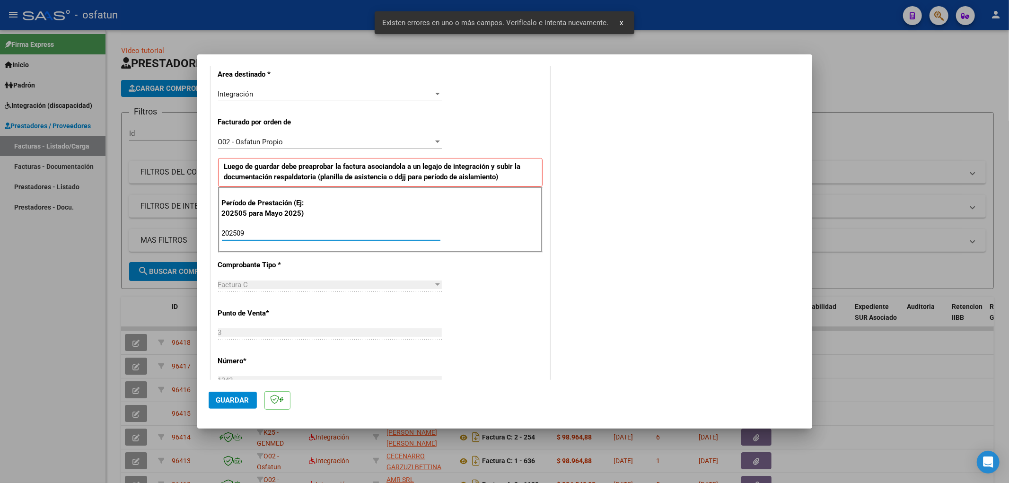
type input "202509"
click at [244, 399] on span "Guardar" at bounding box center [232, 400] width 33 height 9
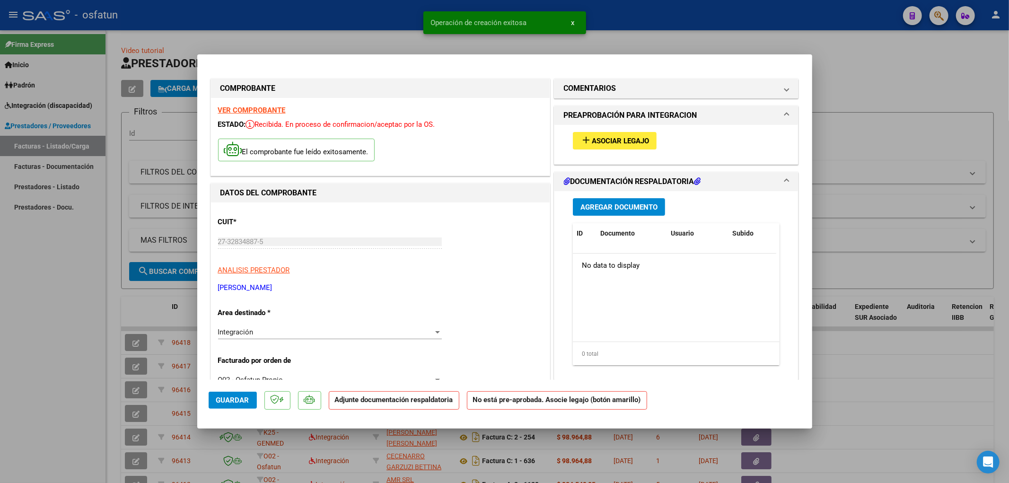
click at [628, 142] on span "Asociar Legajo" at bounding box center [620, 141] width 57 height 9
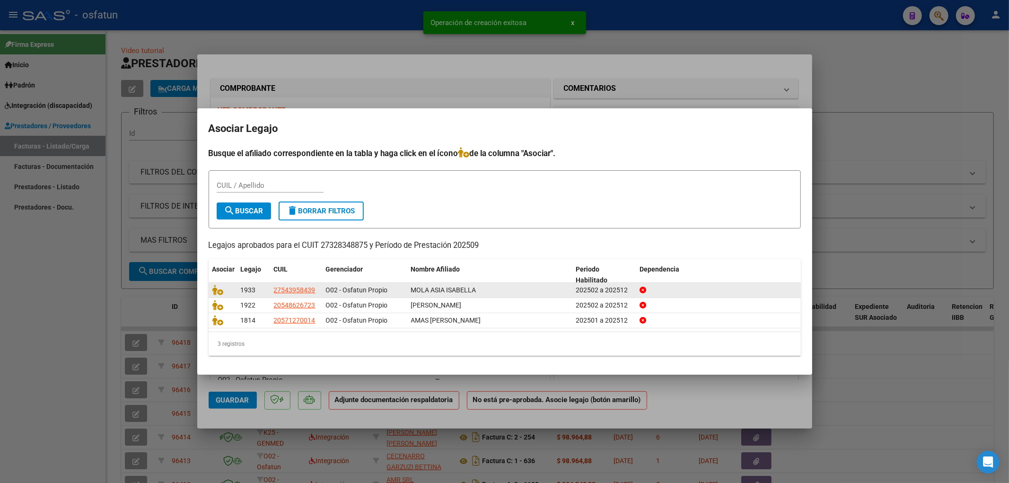
click at [229, 286] on div at bounding box center [222, 290] width 21 height 11
click at [219, 289] on icon at bounding box center [217, 290] width 11 height 10
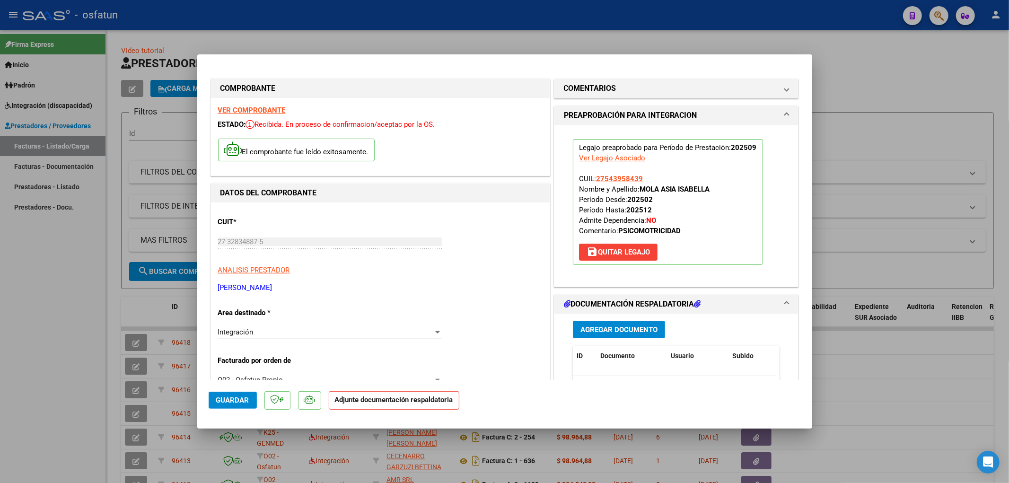
scroll to position [157, 0]
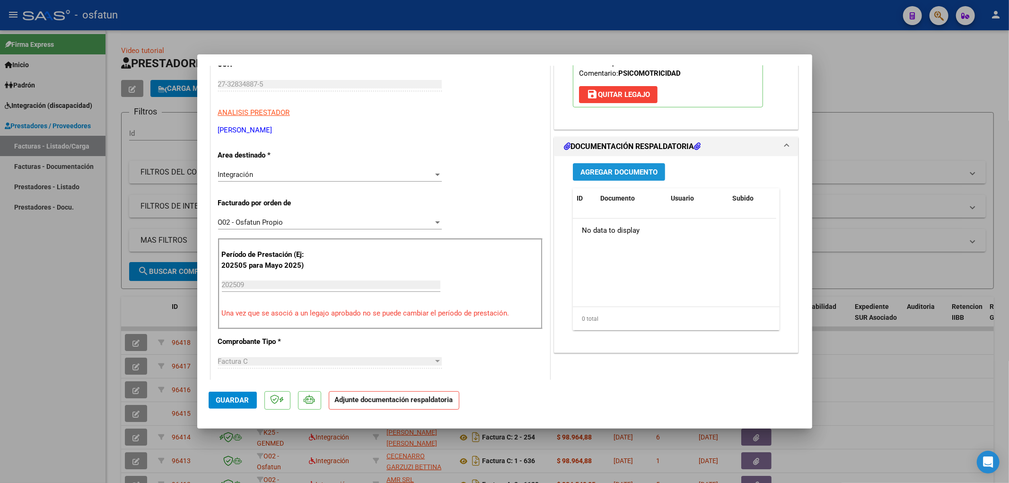
click at [639, 172] on span "Agregar Documento" at bounding box center [618, 172] width 77 height 9
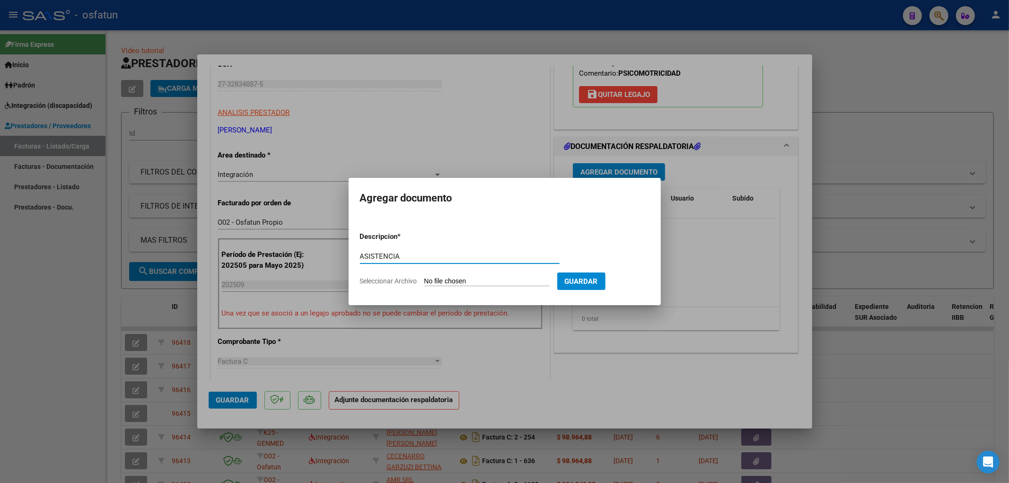
type input "ASISTENCIA"
click at [515, 280] on input "Seleccionar Archivo" at bounding box center [486, 281] width 125 height 9
type input "C:\fakepath\ASIST PSICOMOT.docx"
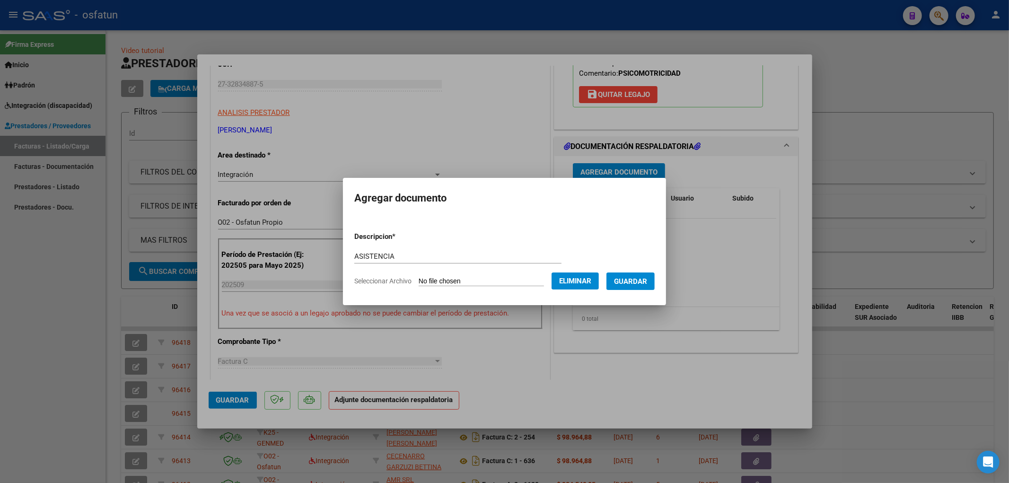
click at [630, 282] on span "Guardar" at bounding box center [630, 281] width 33 height 9
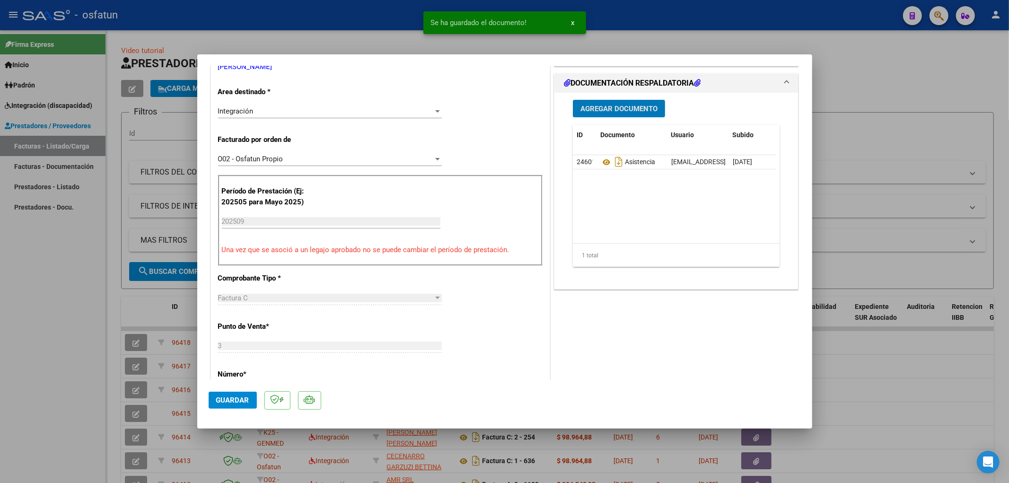
scroll to position [367, 0]
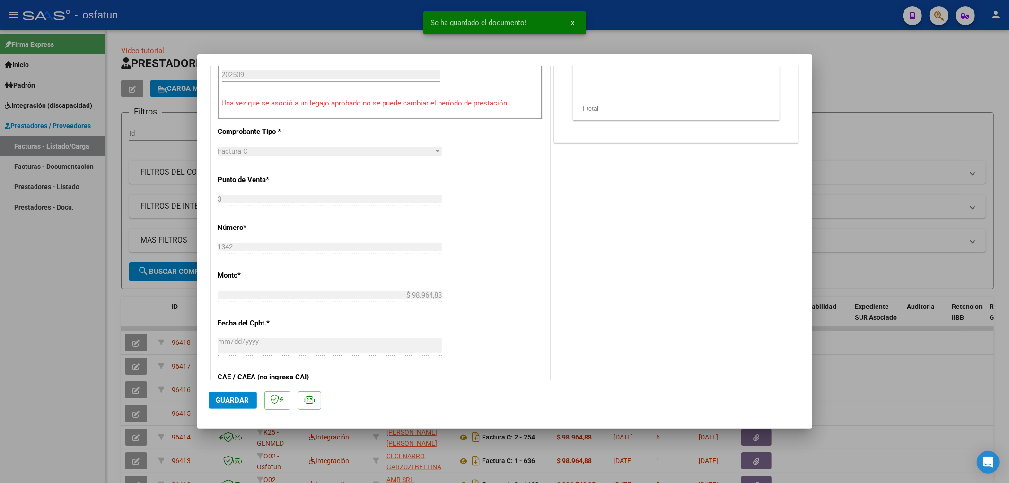
click at [244, 397] on span "Guardar" at bounding box center [232, 400] width 33 height 9
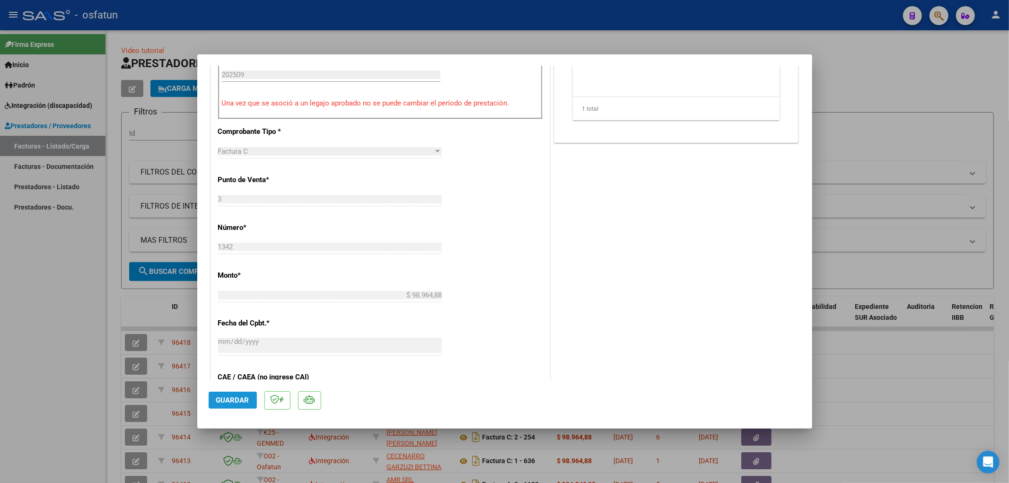
click at [223, 402] on span "Guardar" at bounding box center [232, 400] width 33 height 9
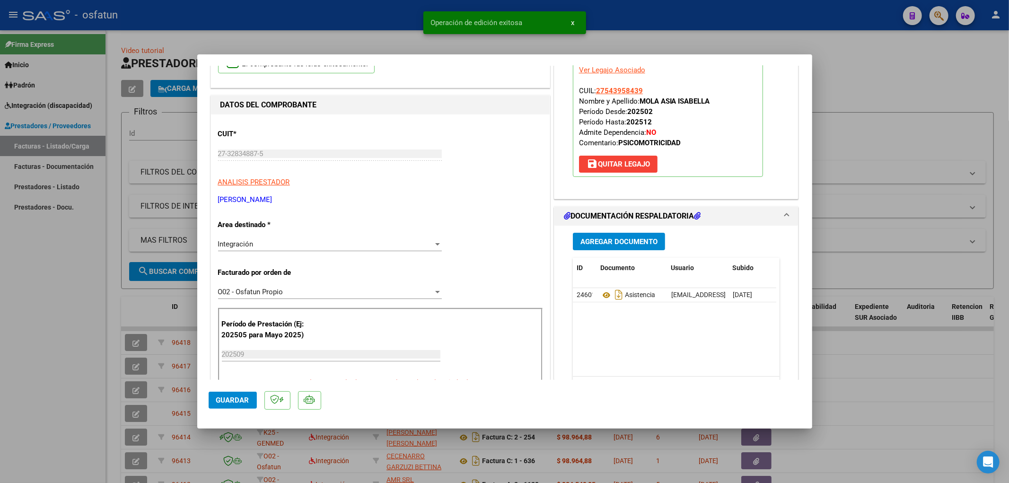
scroll to position [52, 0]
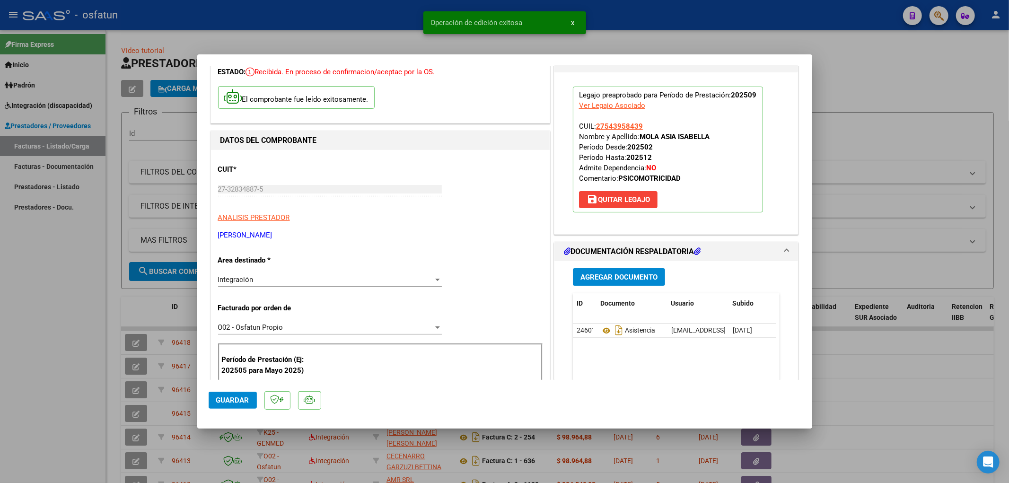
click at [932, 76] on div at bounding box center [504, 241] width 1009 height 483
type input "$ 0,00"
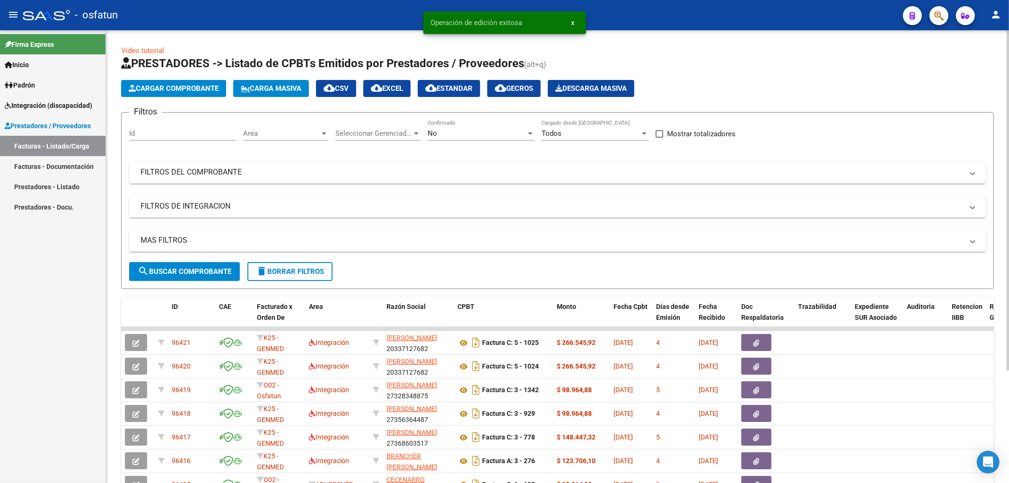
click at [207, 87] on span "Cargar Comprobante" at bounding box center [174, 88] width 90 height 9
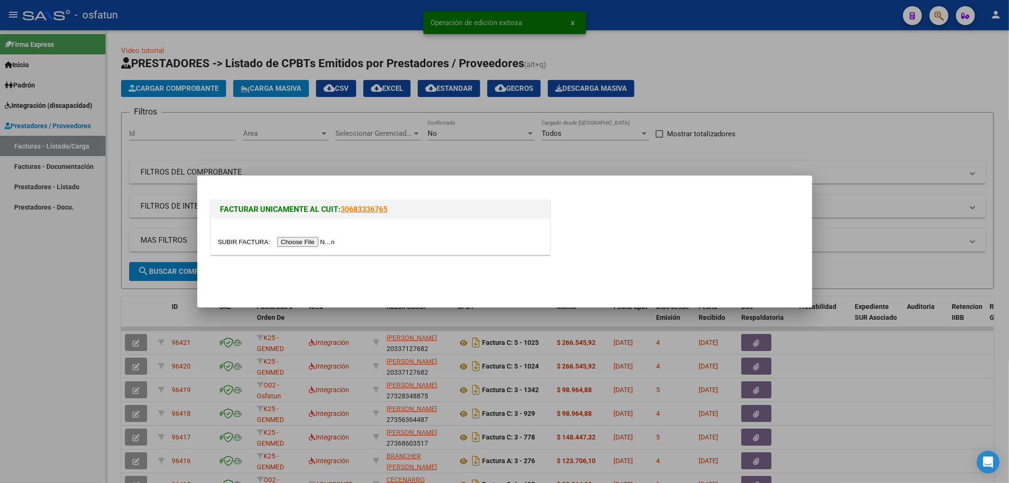
click at [302, 241] on input "file" at bounding box center [278, 242] width 120 height 10
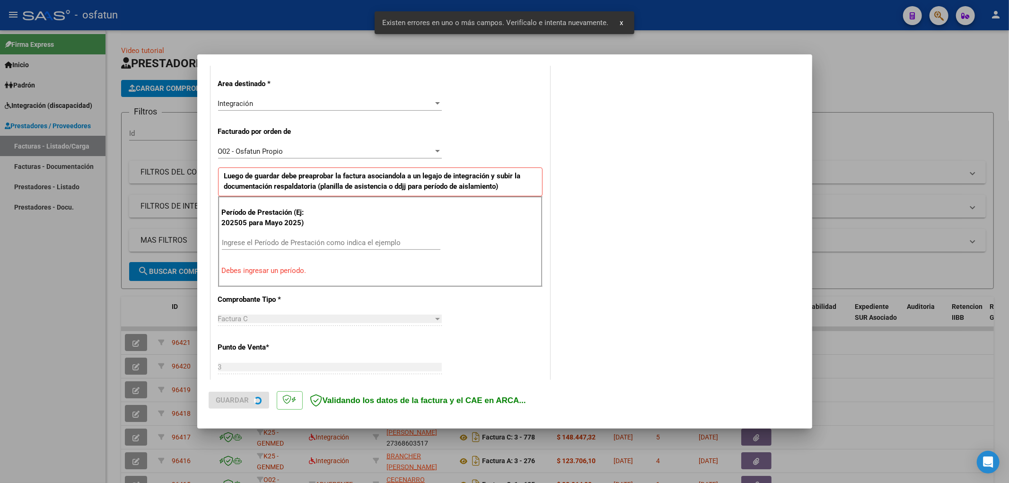
scroll to position [220, 0]
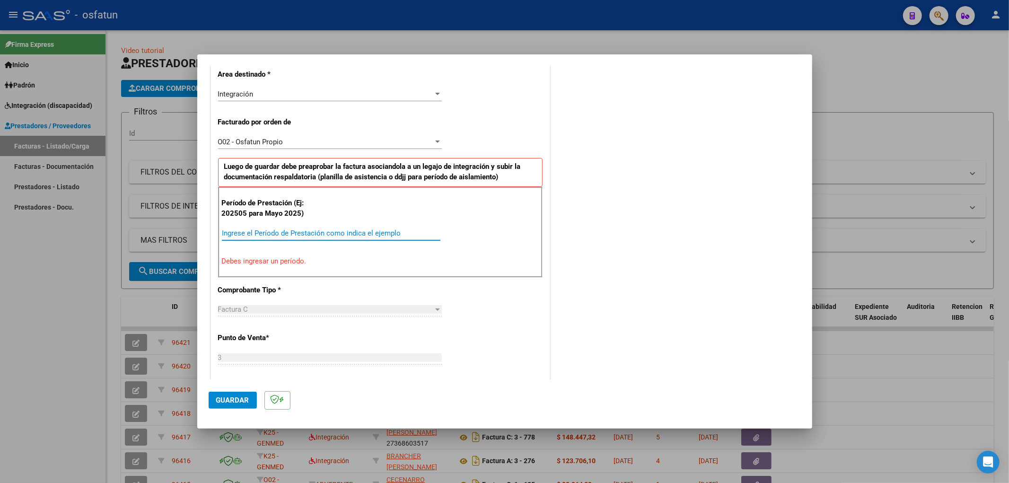
click at [323, 233] on input "Ingrese el Período de Prestación como indica el ejemplo" at bounding box center [331, 233] width 219 height 9
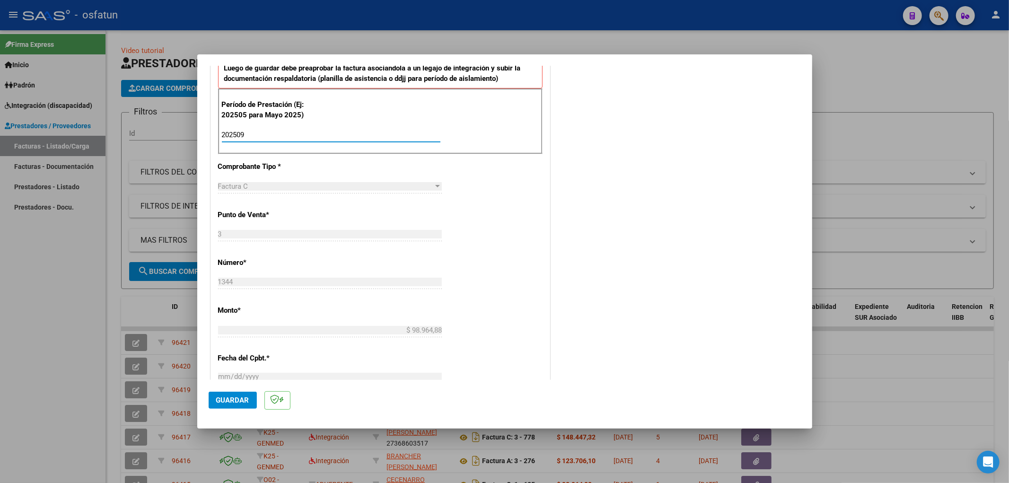
scroll to position [325, 0]
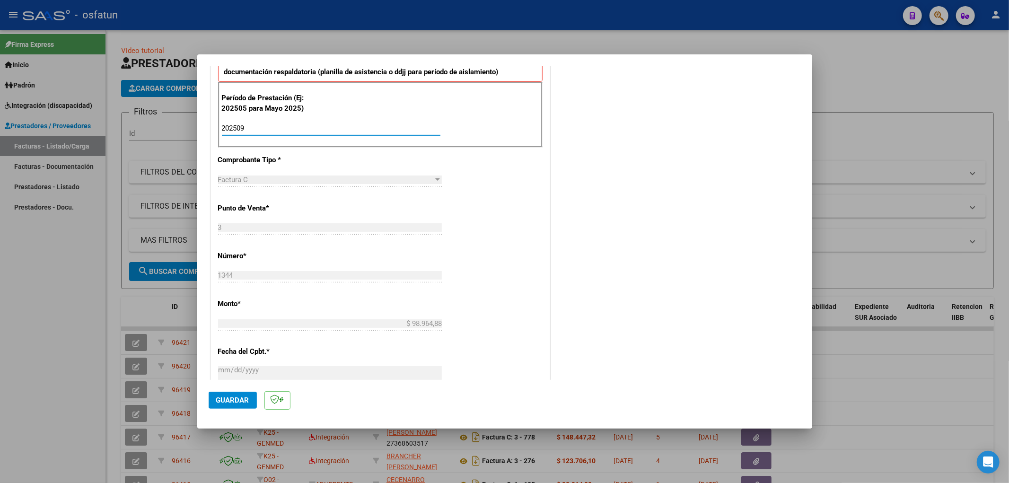
type input "202509"
click at [227, 399] on button "Guardar" at bounding box center [233, 400] width 48 height 17
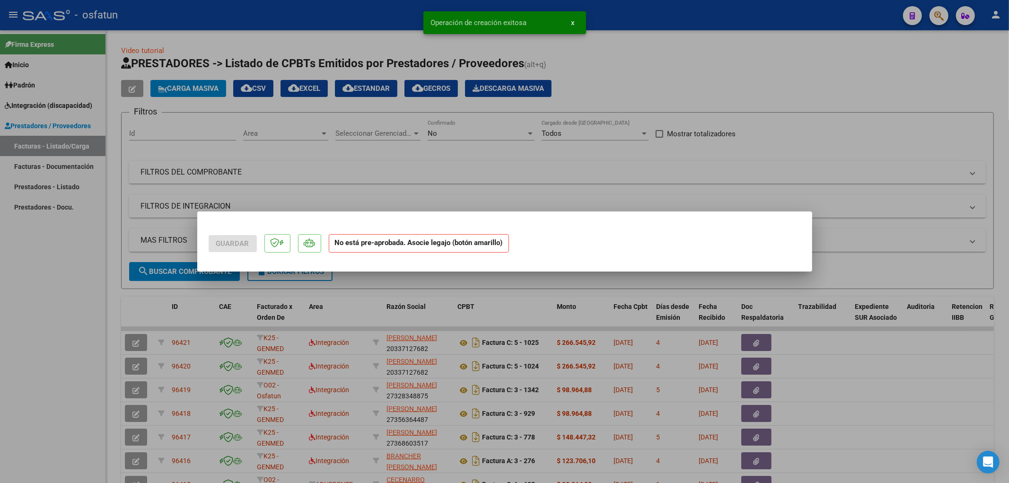
scroll to position [0, 0]
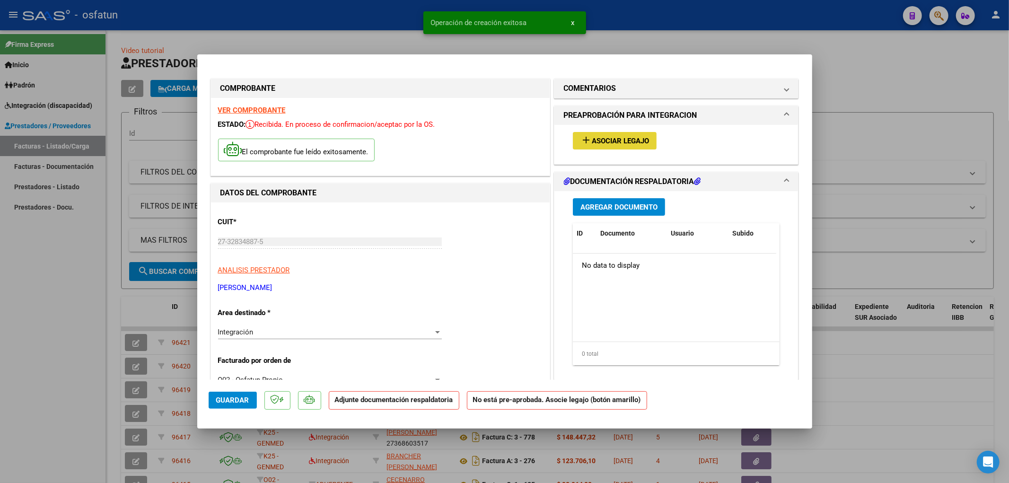
click at [636, 133] on button "add Asociar Legajo" at bounding box center [615, 140] width 84 height 17
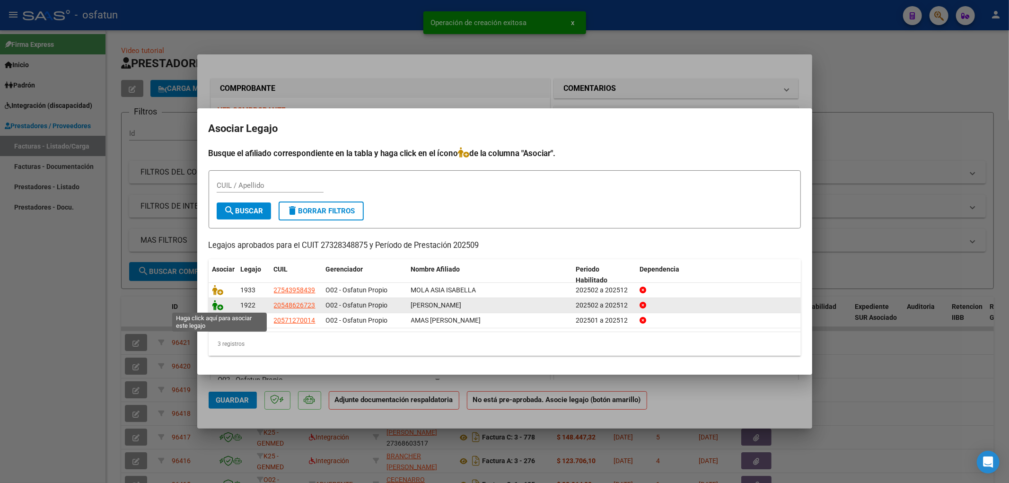
click at [213, 303] on icon at bounding box center [217, 305] width 11 height 10
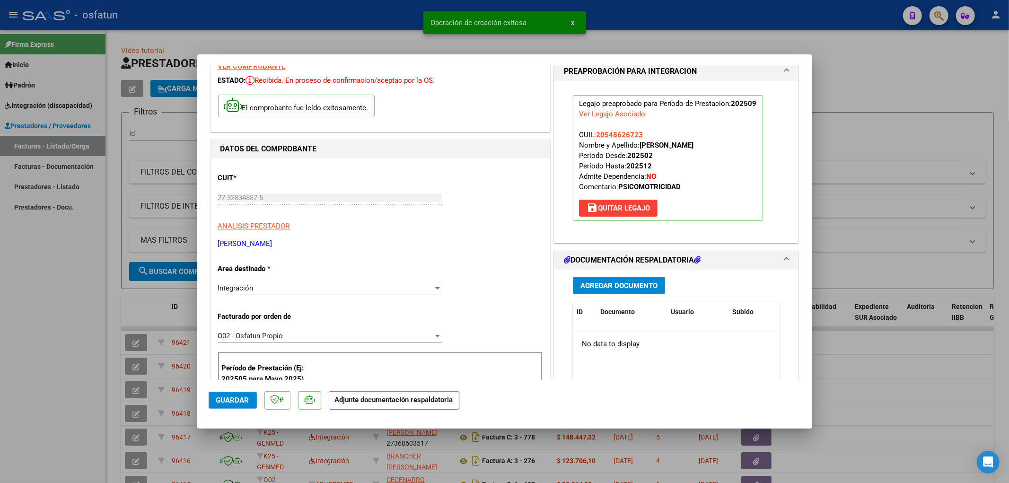
scroll to position [210, 0]
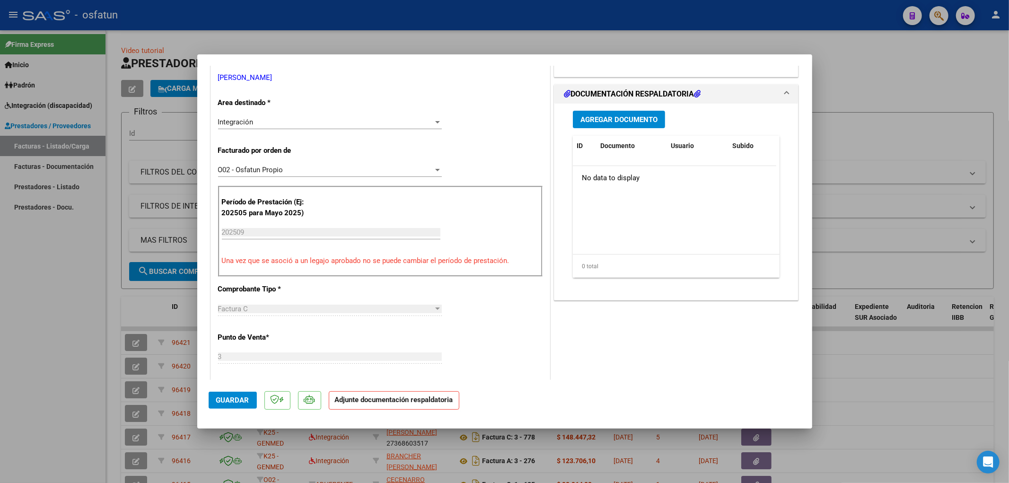
click at [636, 116] on span "Agregar Documento" at bounding box center [618, 119] width 77 height 9
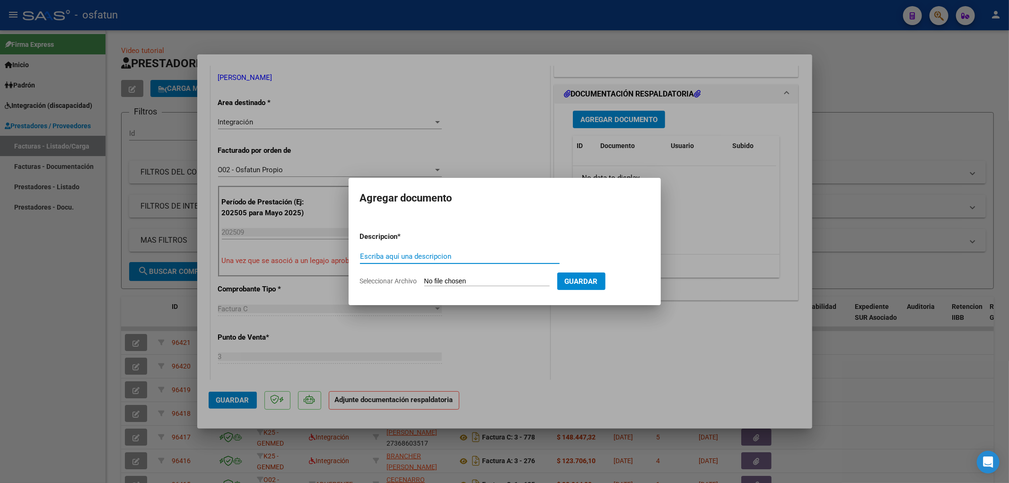
click at [476, 258] on input "Escriba aquí una descripcion" at bounding box center [460, 256] width 200 height 9
type input "ASISTENCIA"
click at [486, 289] on form "Descripcion * ASISTENCIA Escriba aquí una descripcion Seleccionar Archivo Guard…" at bounding box center [504, 258] width 289 height 69
click at [488, 285] on input "Seleccionar Archivo" at bounding box center [486, 281] width 125 height 9
type input "C:\fakepath\ASIST PSICOMOT.docx"
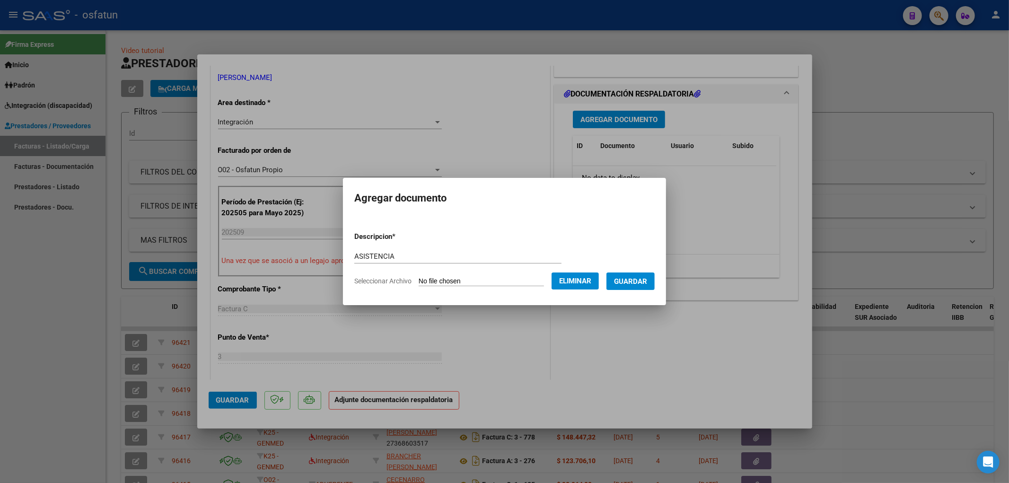
click at [647, 277] on span "Guardar" at bounding box center [630, 281] width 33 height 9
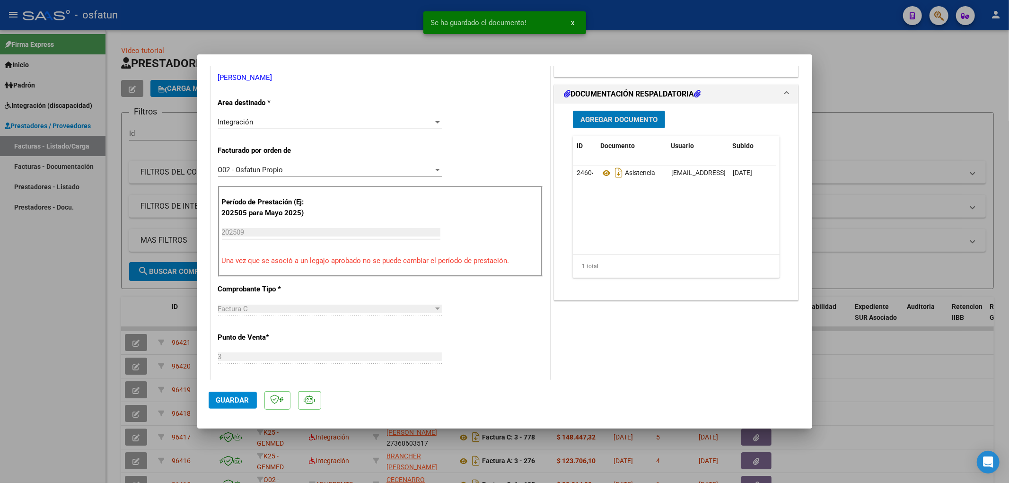
click at [235, 397] on span "Guardar" at bounding box center [232, 400] width 33 height 9
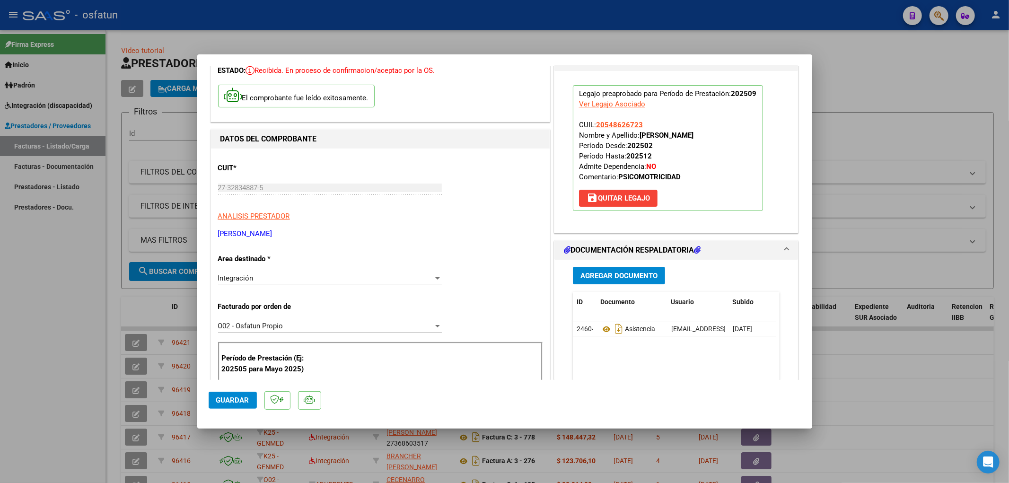
scroll to position [0, 0]
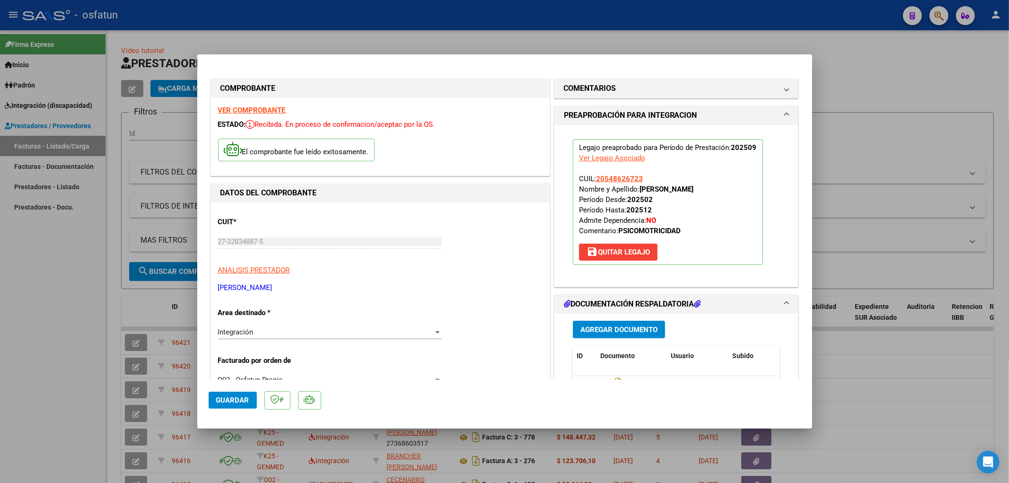
click at [235, 410] on mat-dialog-actions "Guardar" at bounding box center [505, 398] width 592 height 37
click at [225, 400] on span "Guardar" at bounding box center [232, 400] width 33 height 9
click at [907, 92] on div at bounding box center [504, 241] width 1009 height 483
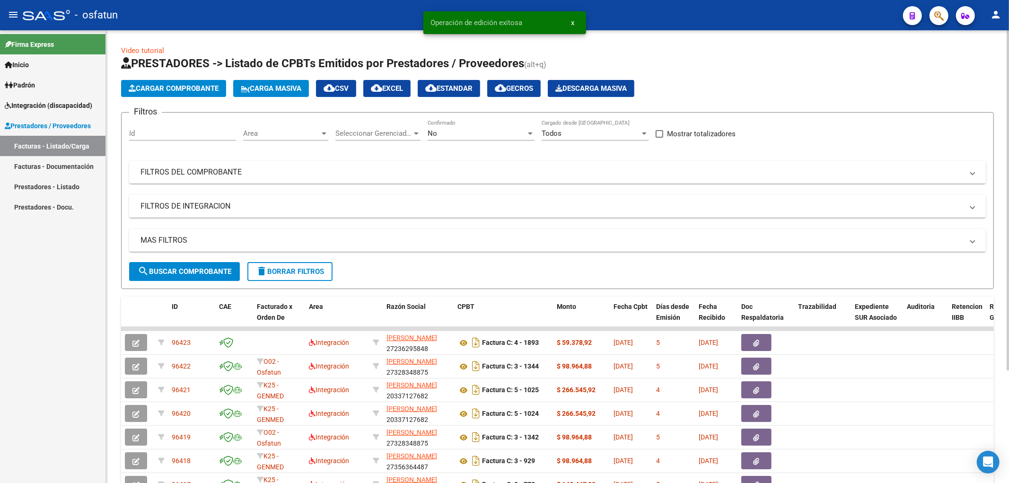
drag, startPoint x: 215, startPoint y: 85, endPoint x: 223, endPoint y: 84, distance: 8.2
click at [223, 84] on button "Cargar Comprobante" at bounding box center [173, 88] width 105 height 17
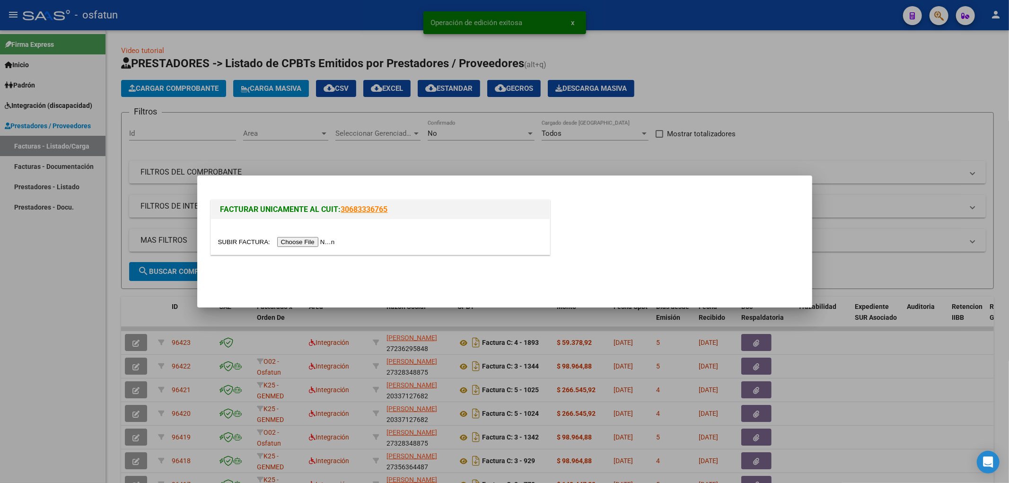
click at [308, 242] on input "file" at bounding box center [278, 242] width 120 height 10
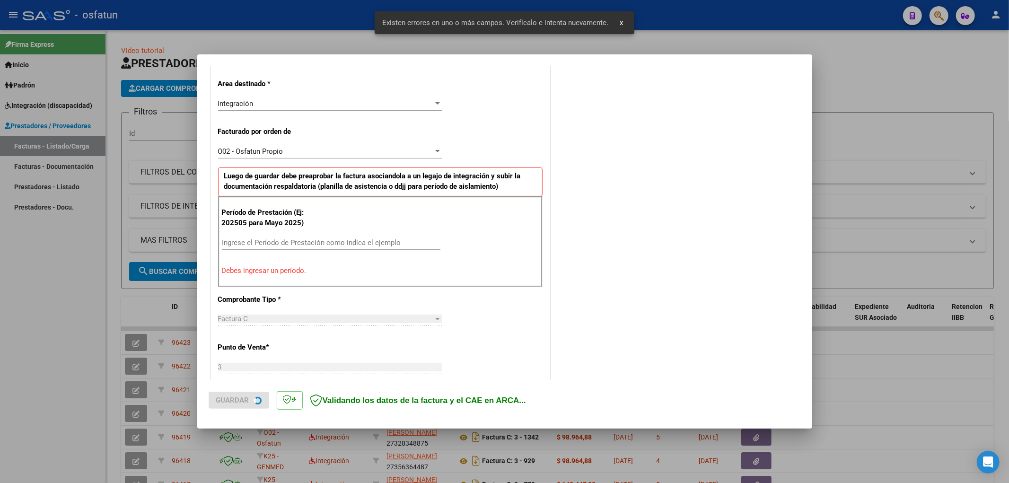
scroll to position [220, 0]
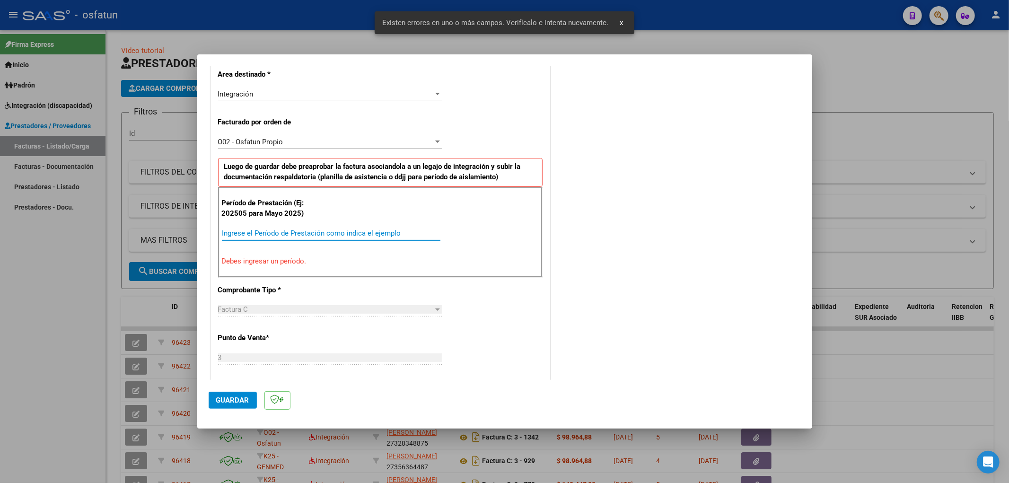
drag, startPoint x: 352, startPoint y: 233, endPoint x: 355, endPoint y: 243, distance: 10.7
click at [355, 243] on div "Ingrese el Período de Prestación como indica el ejemplo" at bounding box center [331, 237] width 219 height 23
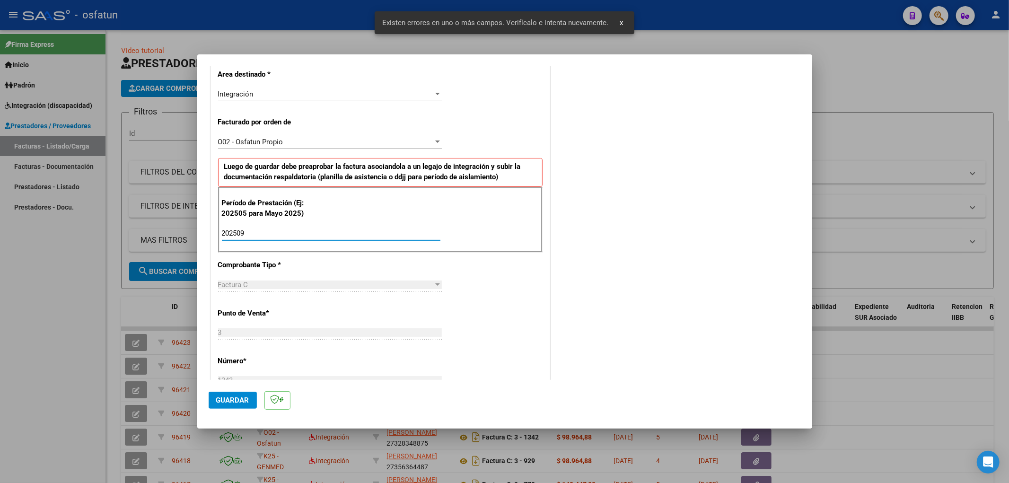
type input "202509"
click at [235, 400] on span "Guardar" at bounding box center [232, 400] width 33 height 9
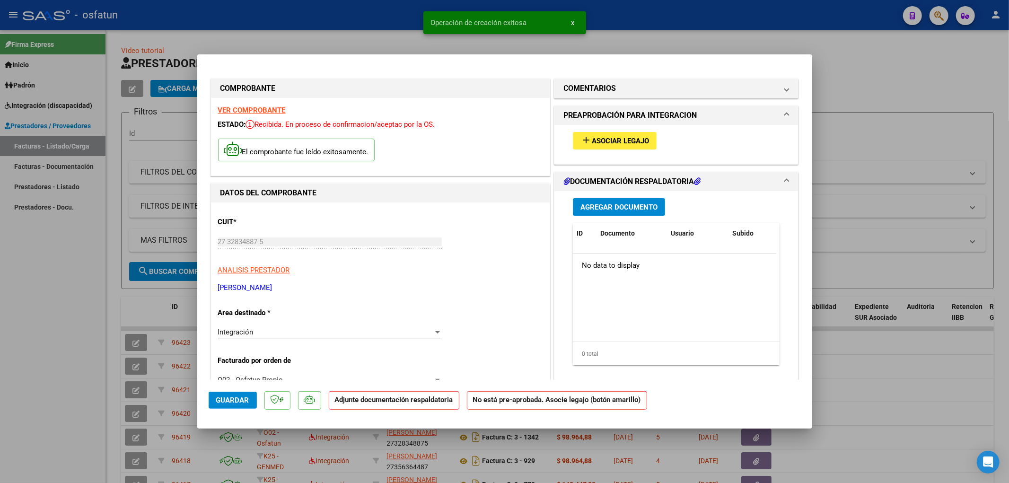
click at [626, 137] on span "Asociar Legajo" at bounding box center [620, 141] width 57 height 9
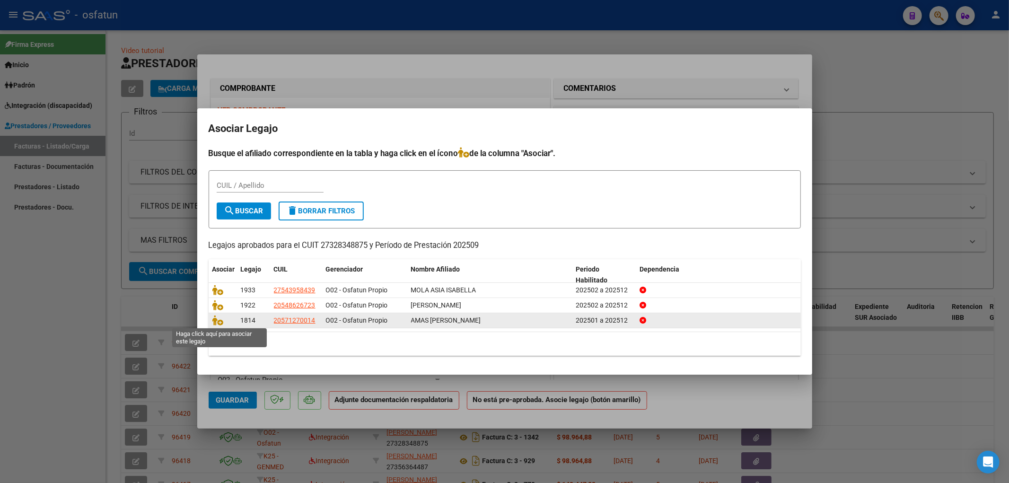
click at [223, 320] on span at bounding box center [219, 321] width 14 height 8
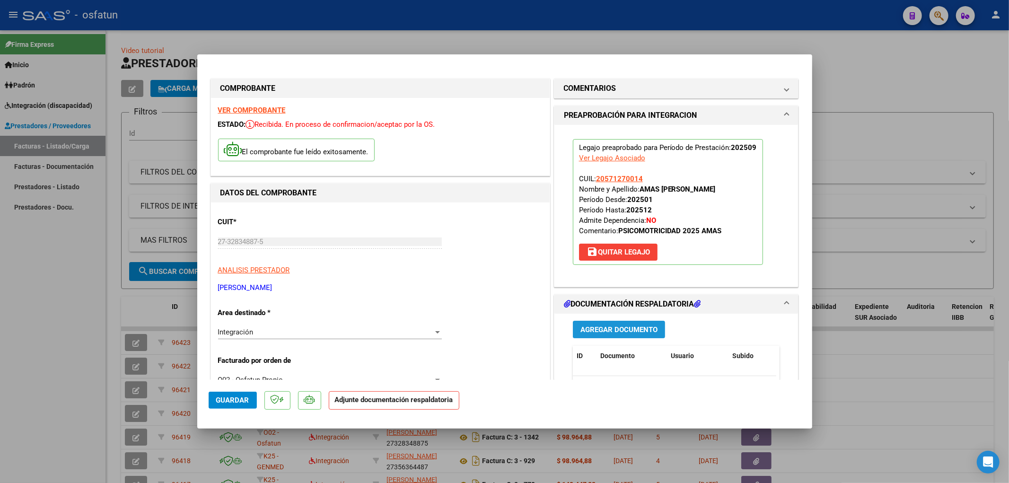
click at [630, 327] on span "Agregar Documento" at bounding box center [618, 329] width 77 height 9
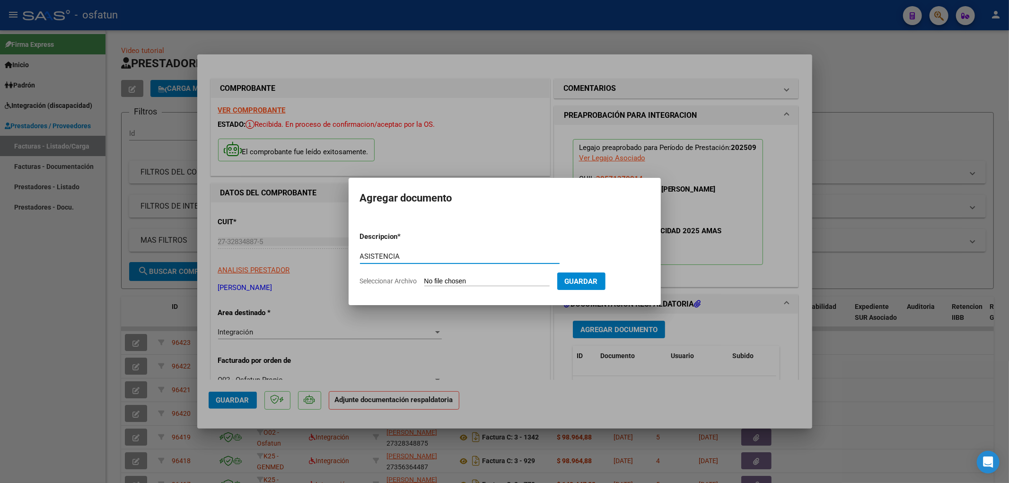
type input "ASISTENCIA"
click at [463, 281] on input "Seleccionar Archivo" at bounding box center [486, 281] width 125 height 9
type input "C:\fakepath\ASIST PSICOMOT.docx"
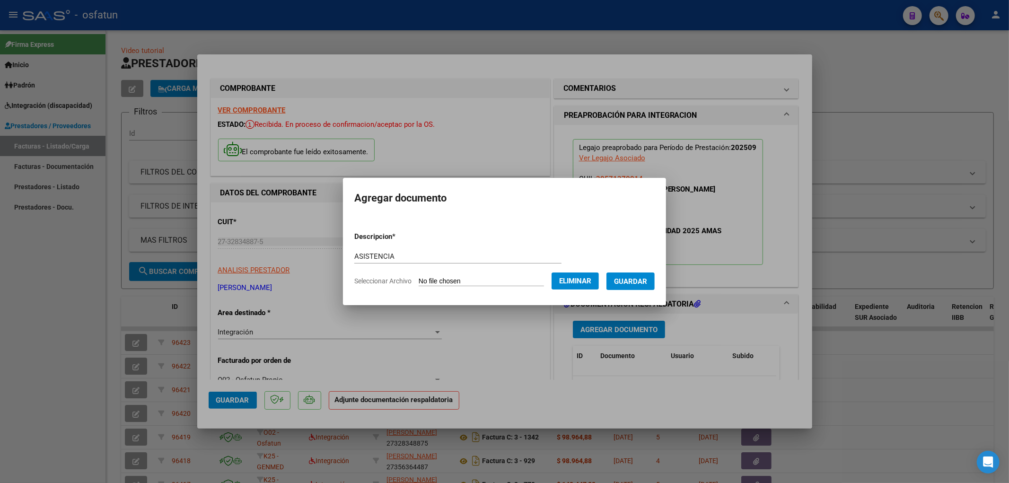
click at [647, 280] on span "Guardar" at bounding box center [630, 281] width 33 height 9
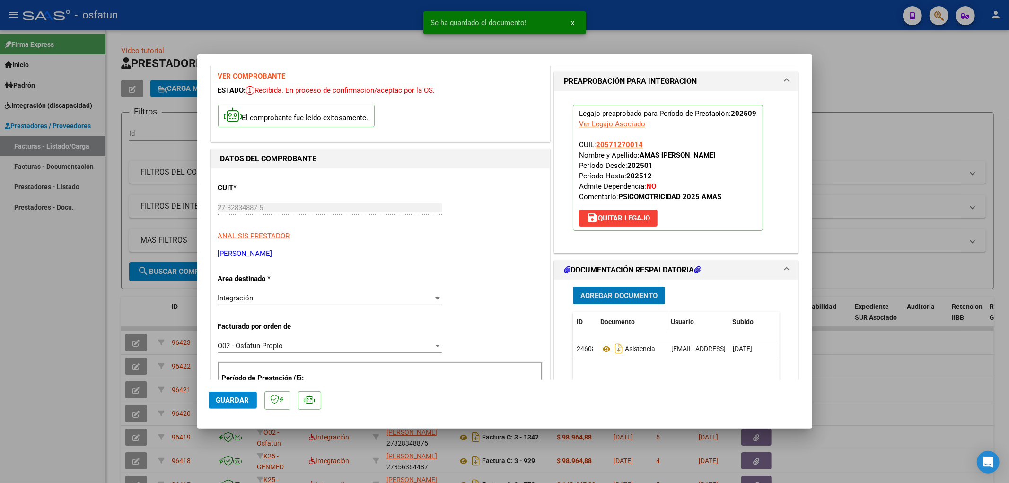
scroll to position [52, 0]
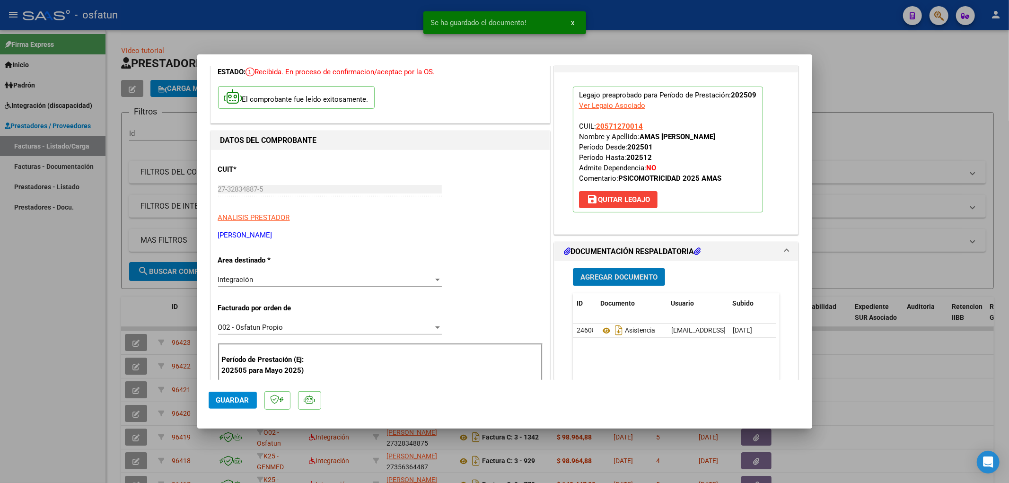
click at [244, 396] on span "Guardar" at bounding box center [232, 400] width 33 height 9
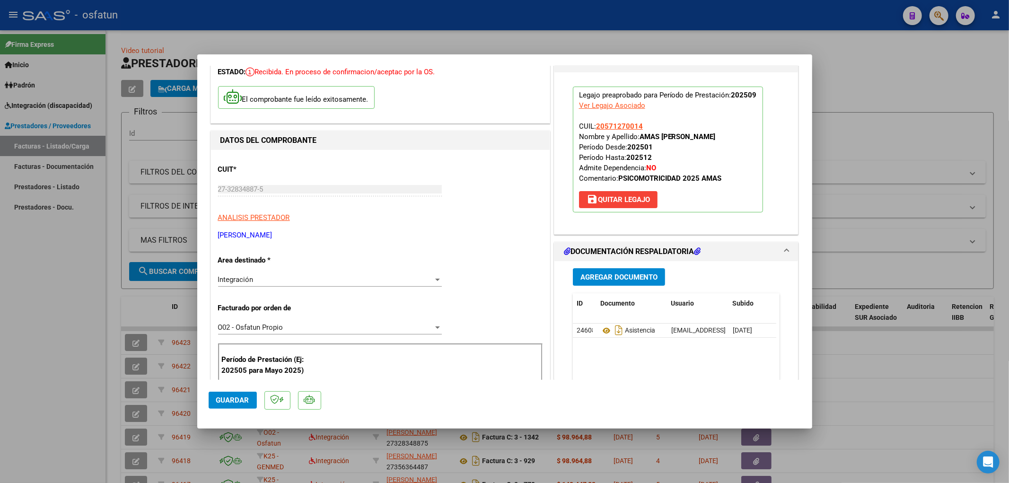
click at [231, 408] on button "Guardar" at bounding box center [233, 400] width 48 height 17
click at [865, 97] on div at bounding box center [504, 241] width 1009 height 483
type input "$ 0,00"
